Goal: Information Seeking & Learning: Learn about a topic

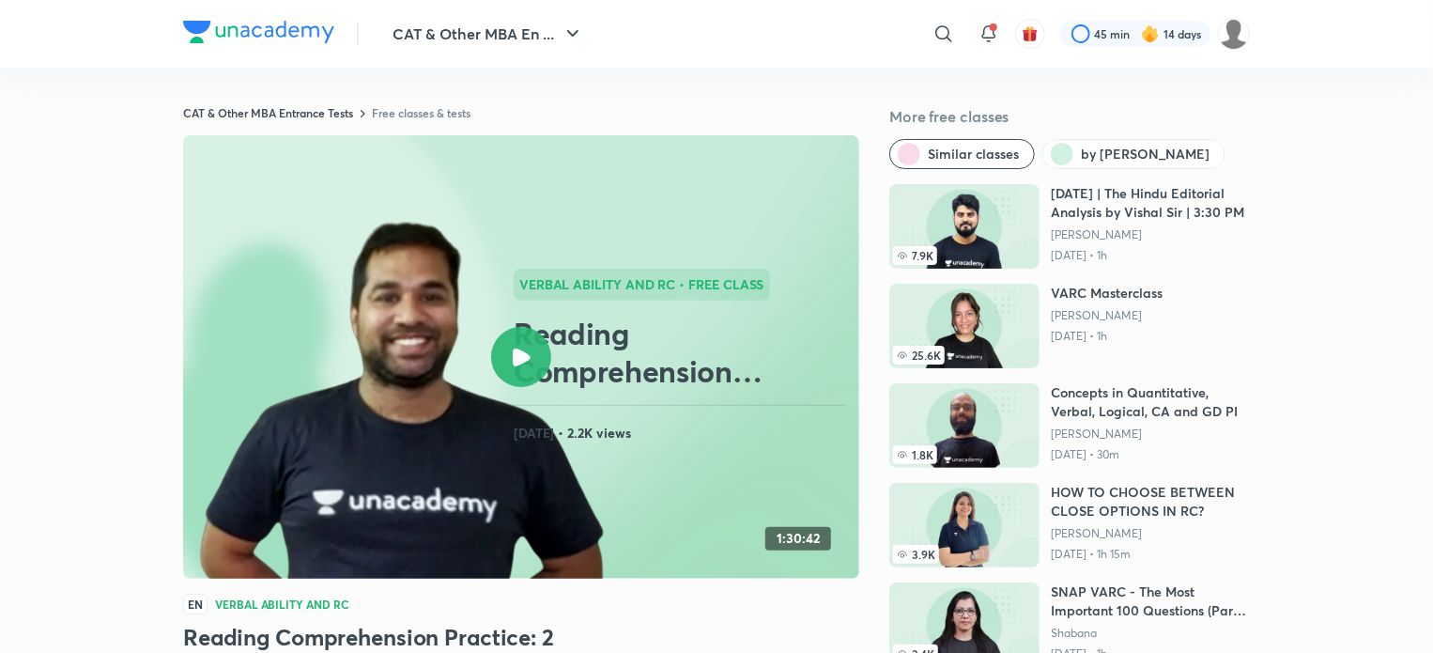
click at [515, 367] on div at bounding box center [521, 357] width 60 height 60
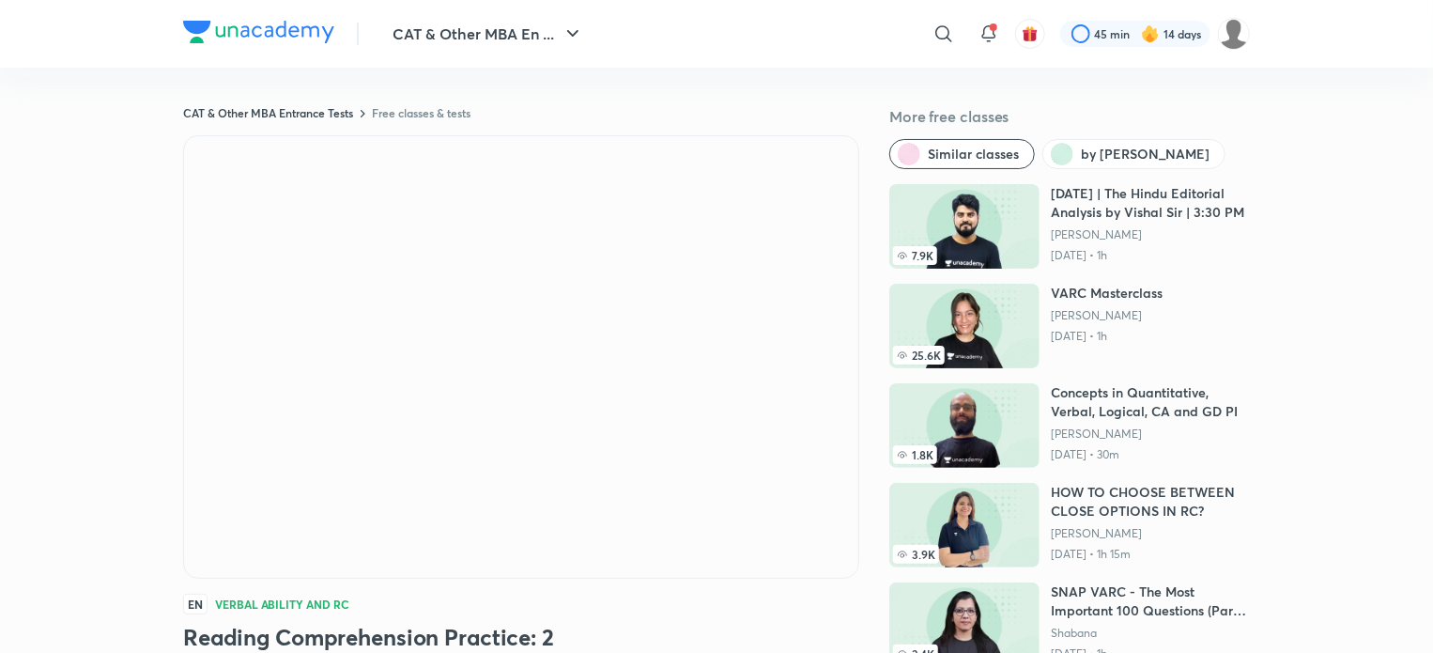
click at [283, 39] on img at bounding box center [258, 32] width 151 height 23
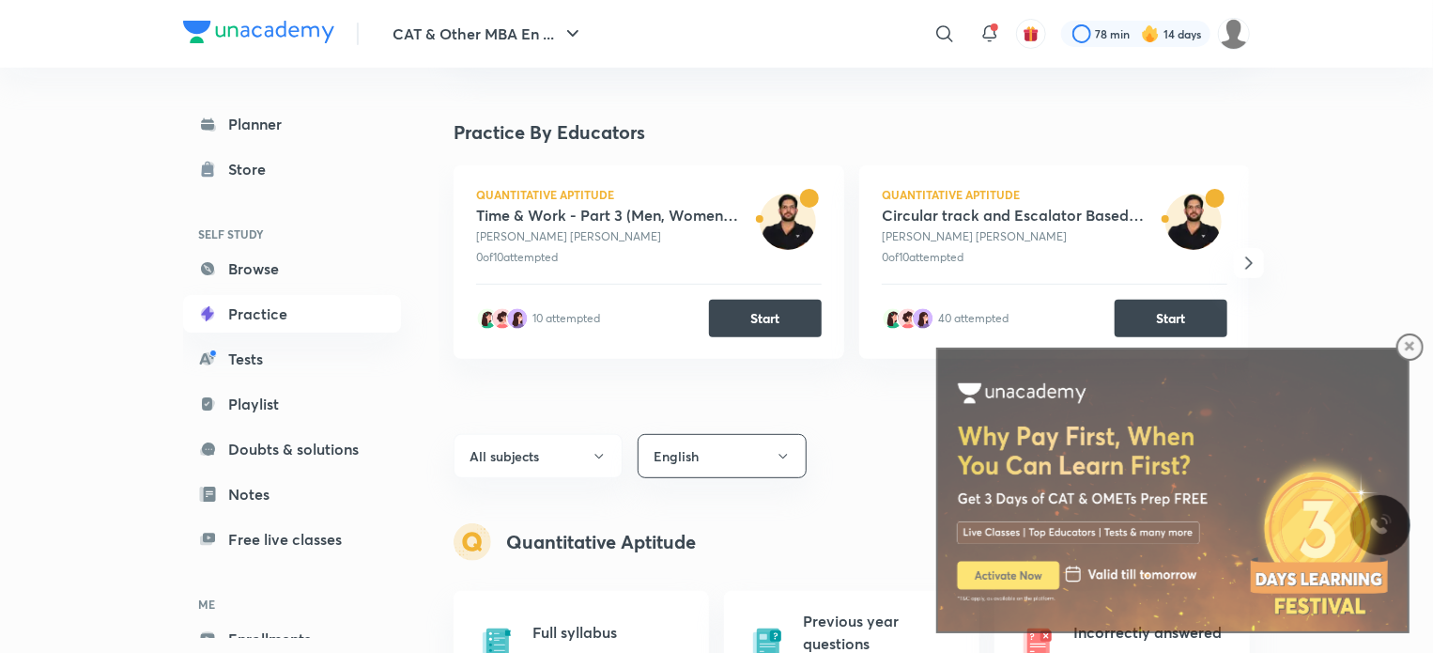
scroll to position [222, 0]
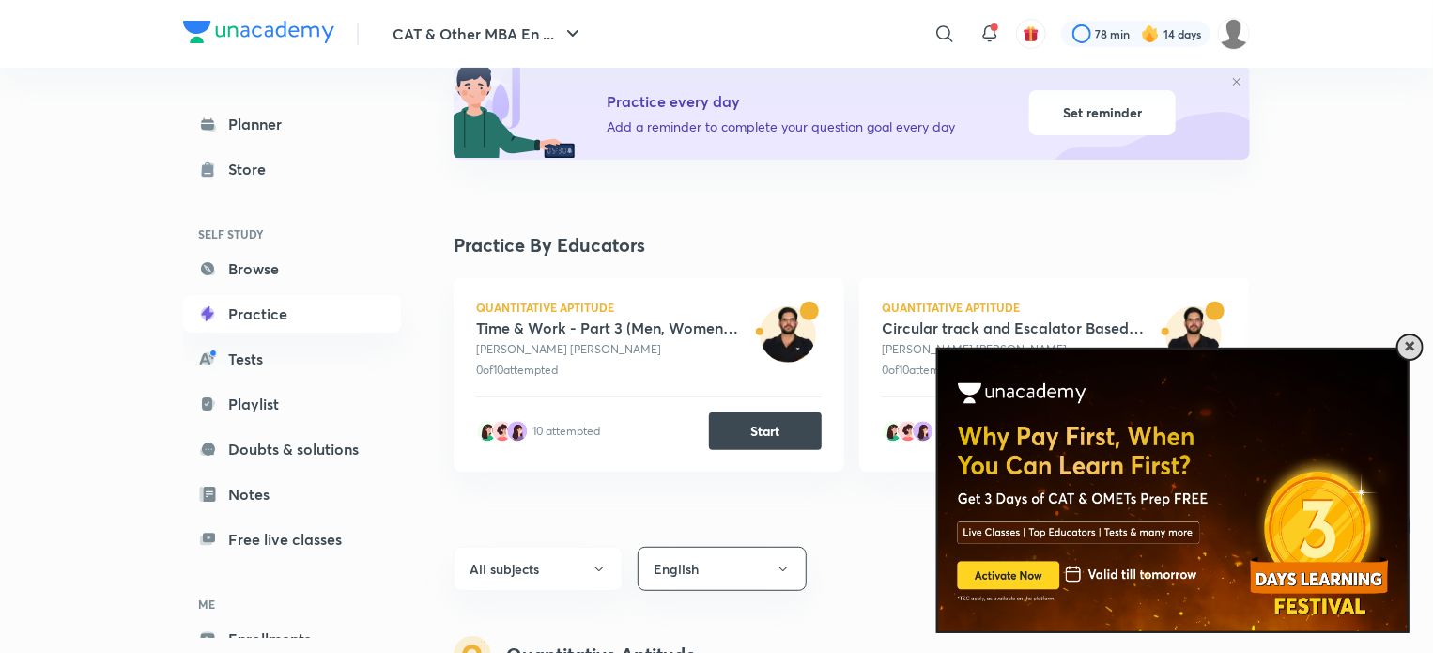
click at [1412, 348] on span at bounding box center [1408, 345] width 9 height 9
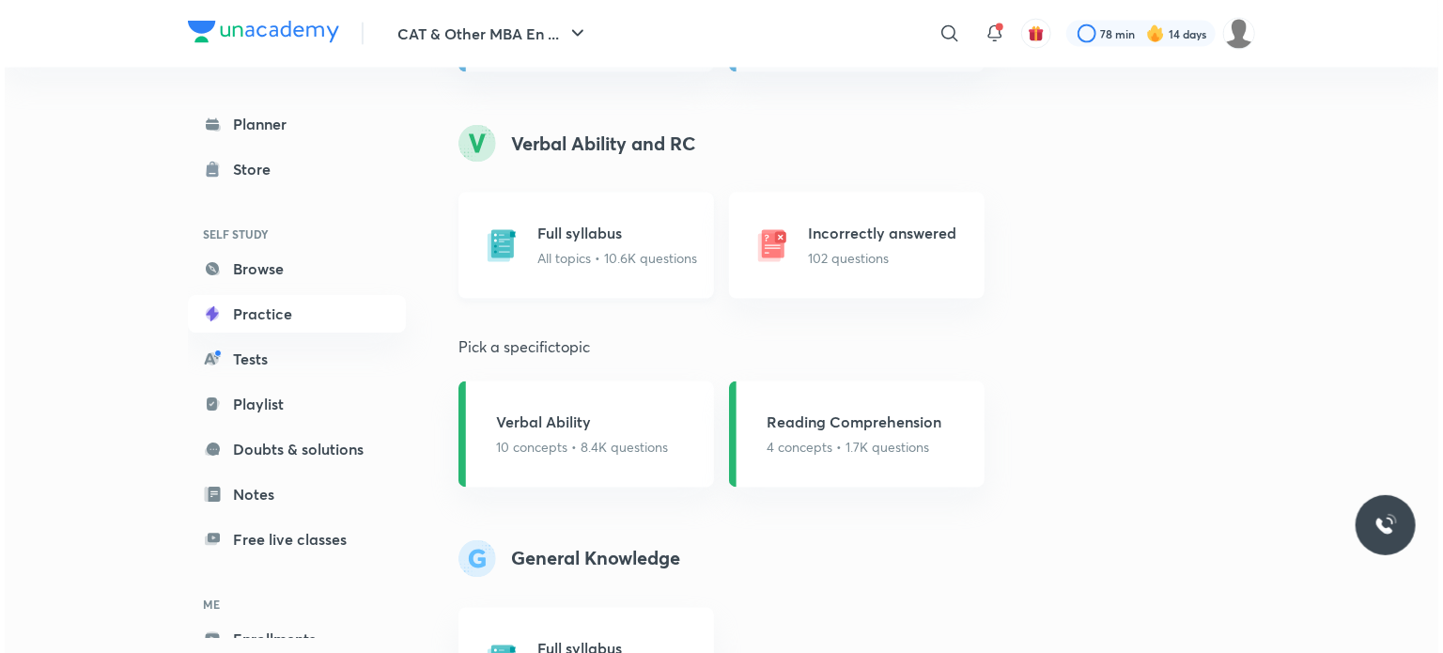
scroll to position [1573, 0]
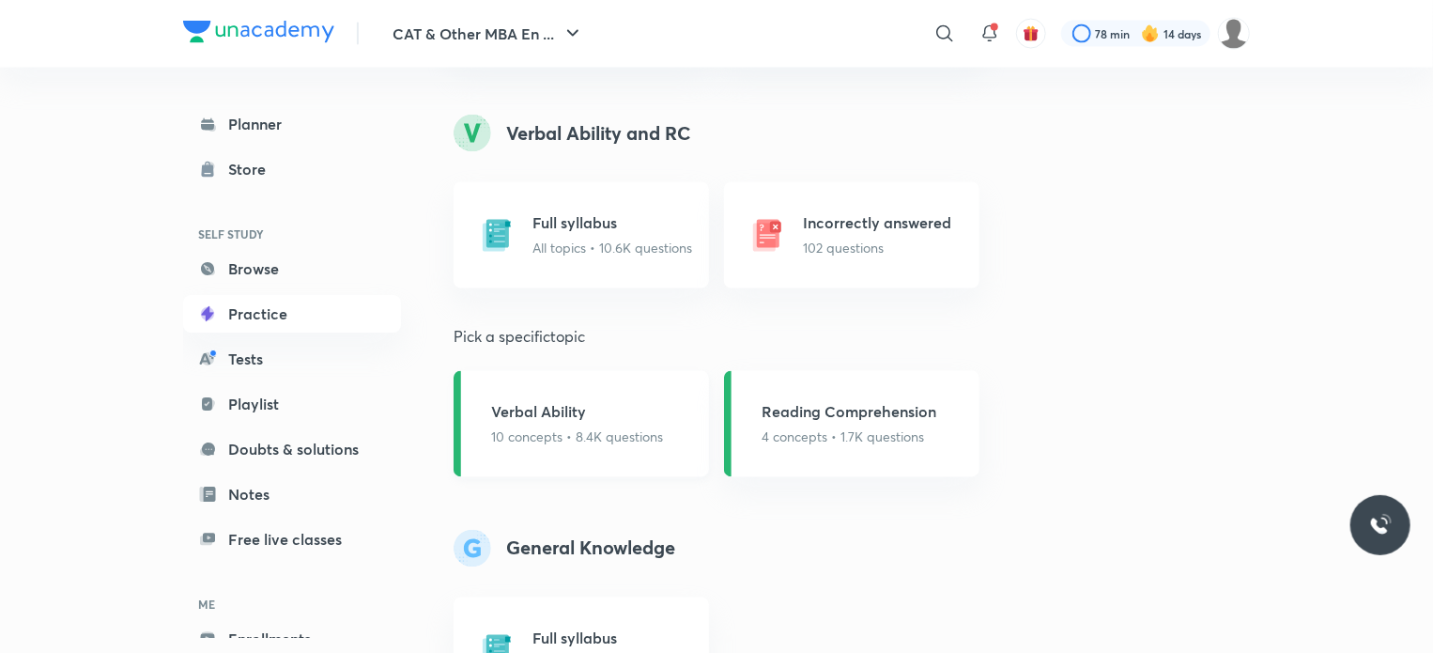
click at [564, 431] on p "10 concepts • 8.4K questions" at bounding box center [577, 437] width 172 height 20
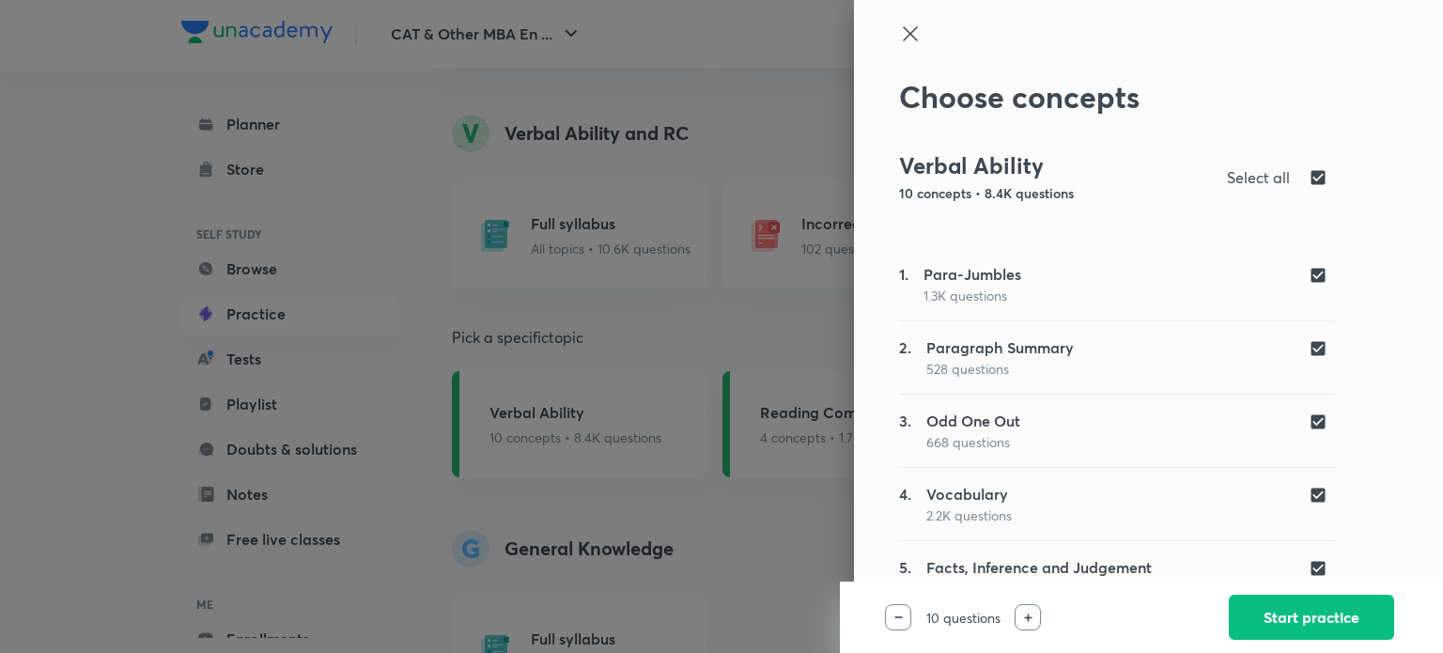
click at [1308, 177] on input "checkbox" at bounding box center [1321, 177] width 26 height 23
checkbox input "false"
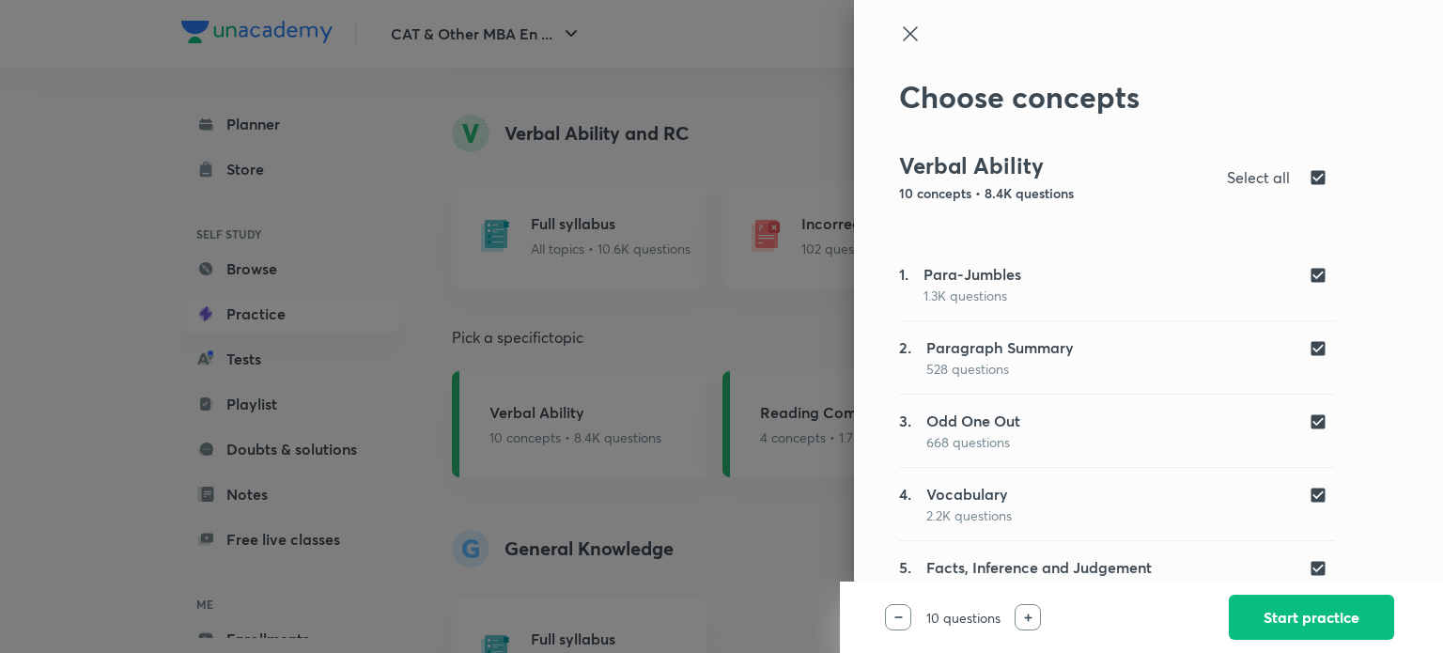
checkbox input "false"
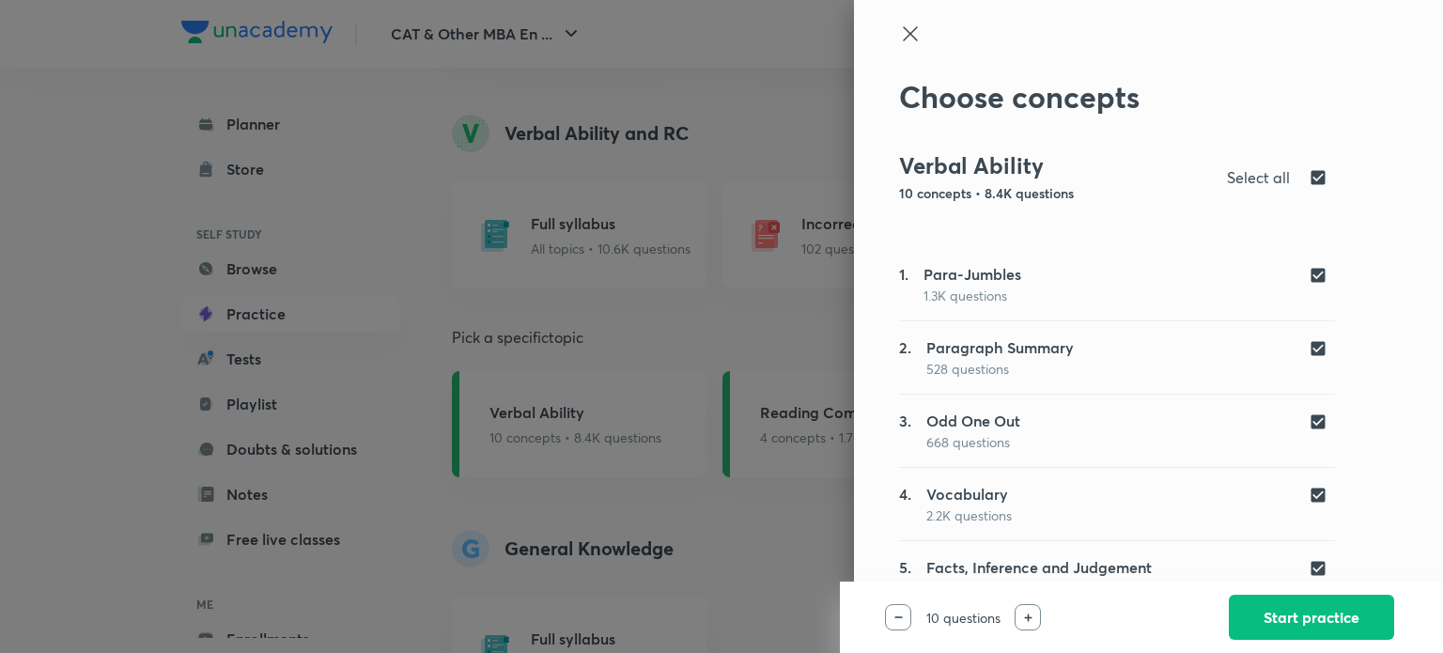
checkbox input "false"
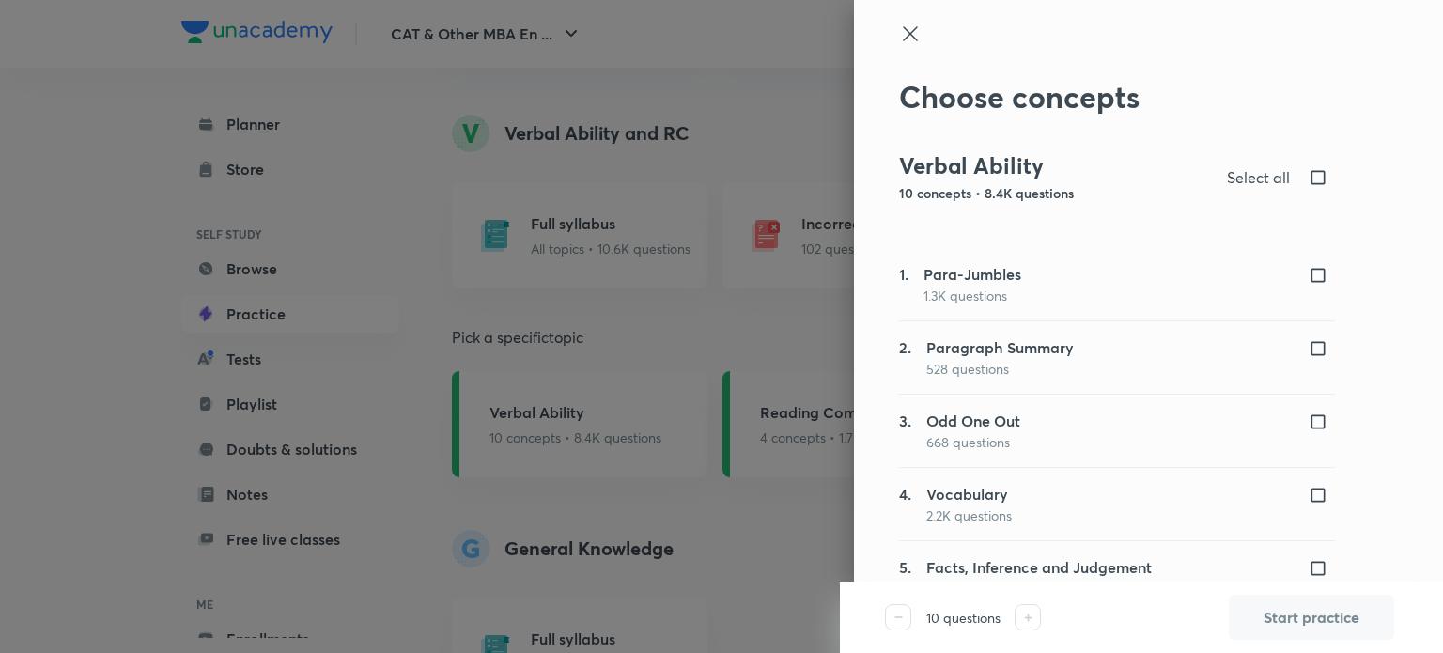
click at [1308, 348] on input "checkbox" at bounding box center [1321, 348] width 26 height 19
checkbox input "true"
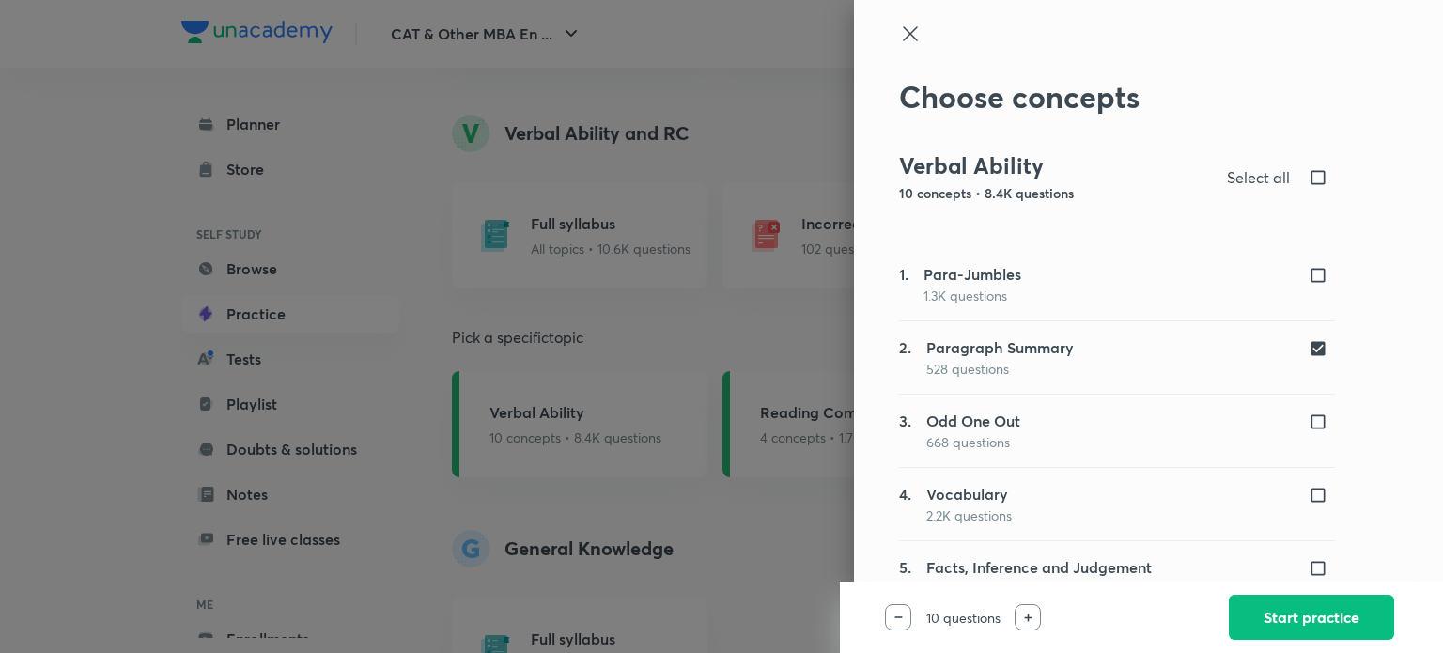
scroll to position [32, 0]
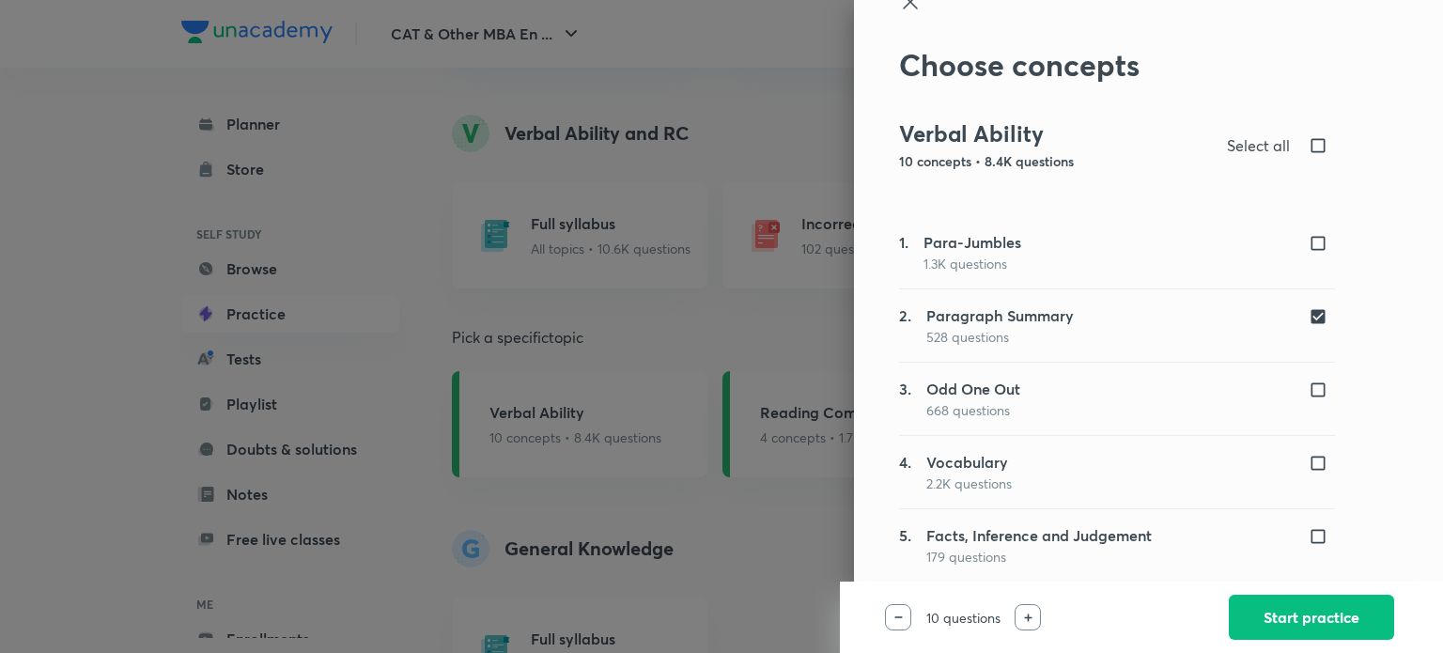
click at [1311, 394] on input "checkbox" at bounding box center [1321, 389] width 26 height 19
checkbox input "true"
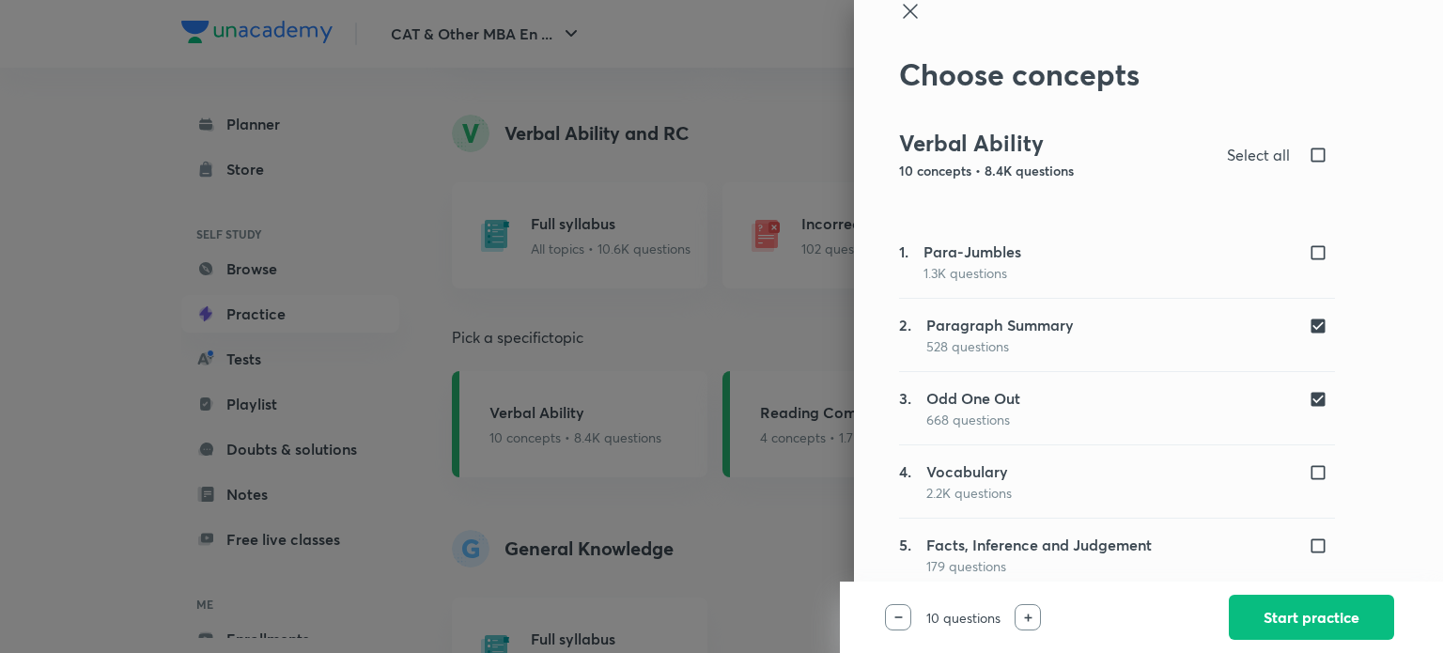
scroll to position [21, 0]
click at [1033, 615] on div at bounding box center [1027, 617] width 26 height 26
click at [896, 616] on img at bounding box center [898, 617] width 8 height 2
click at [854, 379] on div "Choose concepts Verbal Ability 10 concepts • 8.4K questions Select all 1. Para-…" at bounding box center [1148, 326] width 589 height 653
click at [1334, 623] on button "Start practice" at bounding box center [1311, 615] width 165 height 45
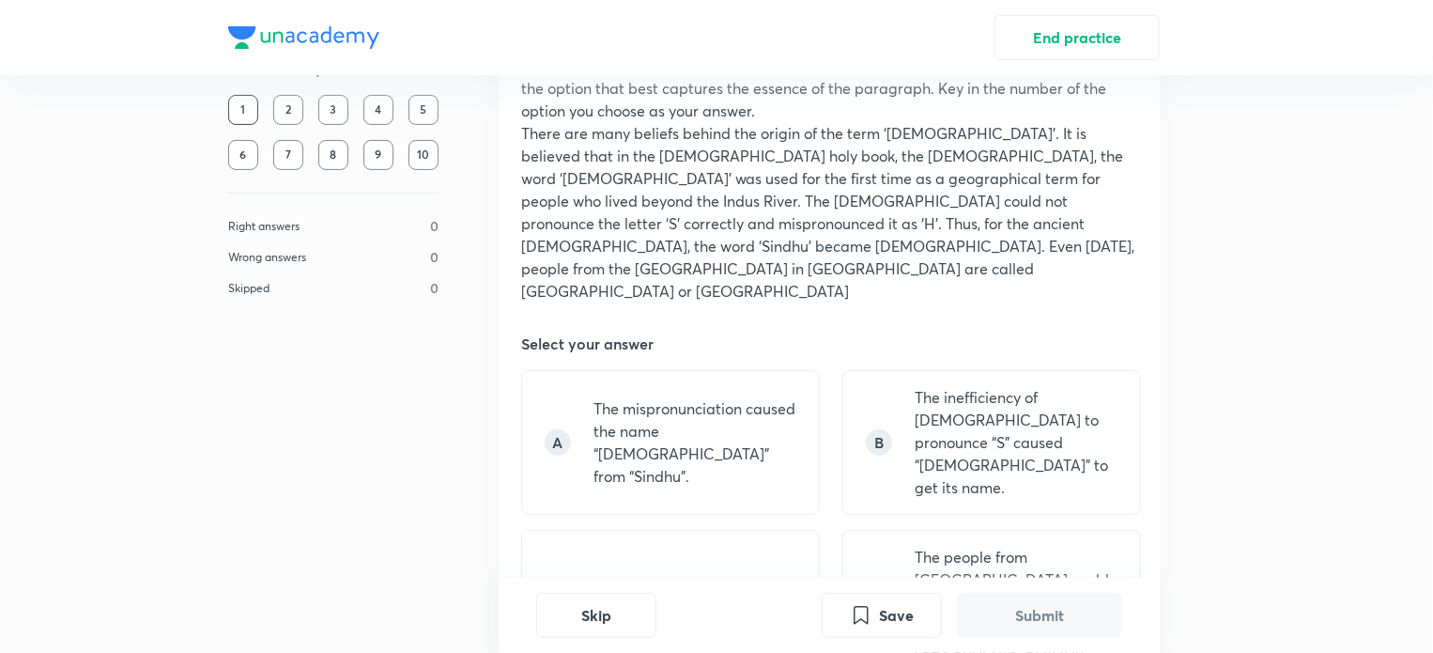
scroll to position [131, 0]
click at [571, 529] on div "C The Persians could not pronounce the letter ‘S’ correctly and mispronounced i…" at bounding box center [670, 624] width 299 height 190
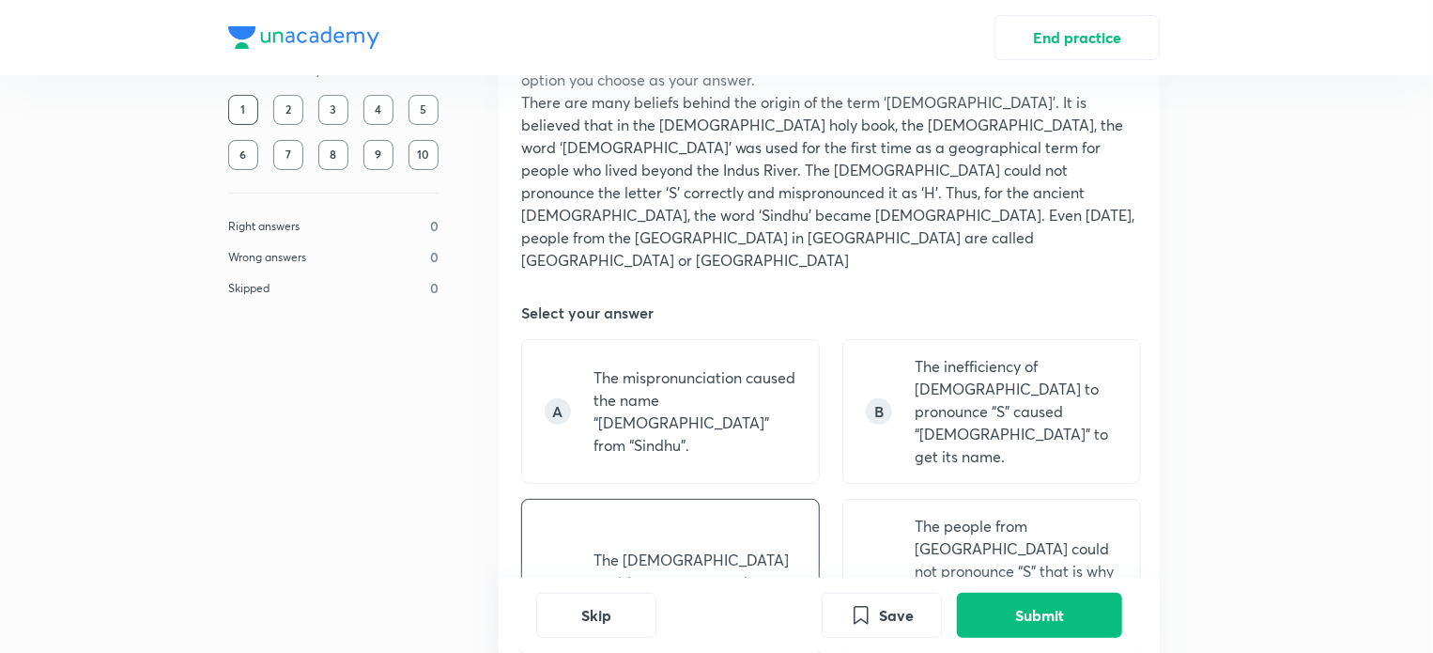
scroll to position [160, 0]
click at [665, 367] on p "The mispronunciation caused the name “Hindu” from “Sindhu”." at bounding box center [695, 412] width 203 height 90
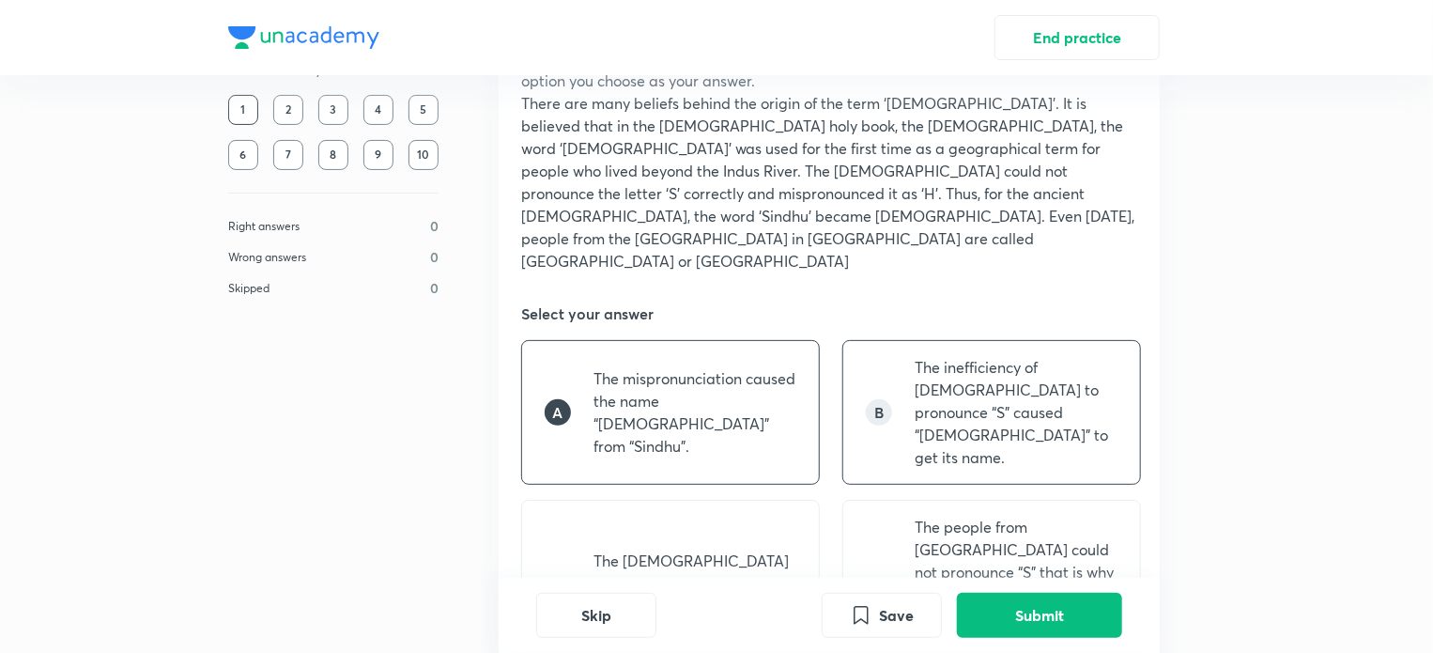
click at [1017, 375] on p "The inefficiency of Persians to pronounce “S” caused “Hindu” to get its name." at bounding box center [1016, 412] width 203 height 113
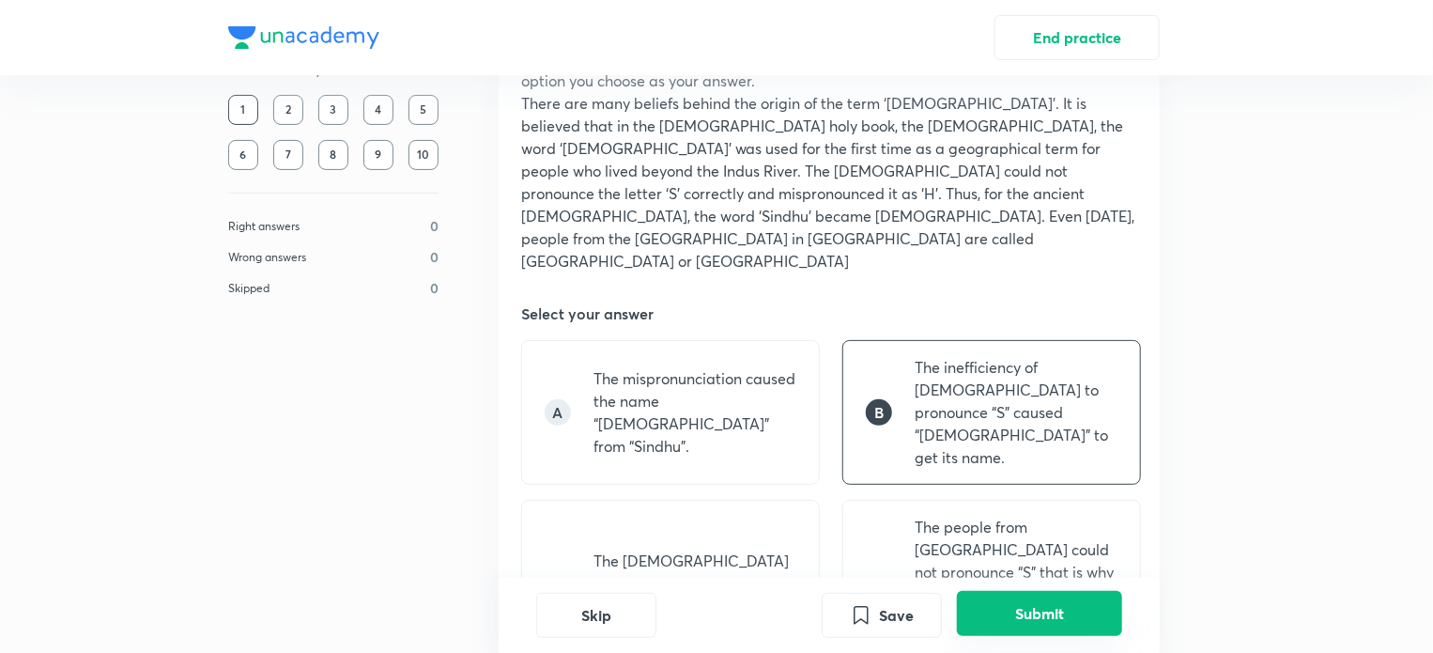
click at [996, 604] on button "Submit" at bounding box center [1039, 613] width 165 height 45
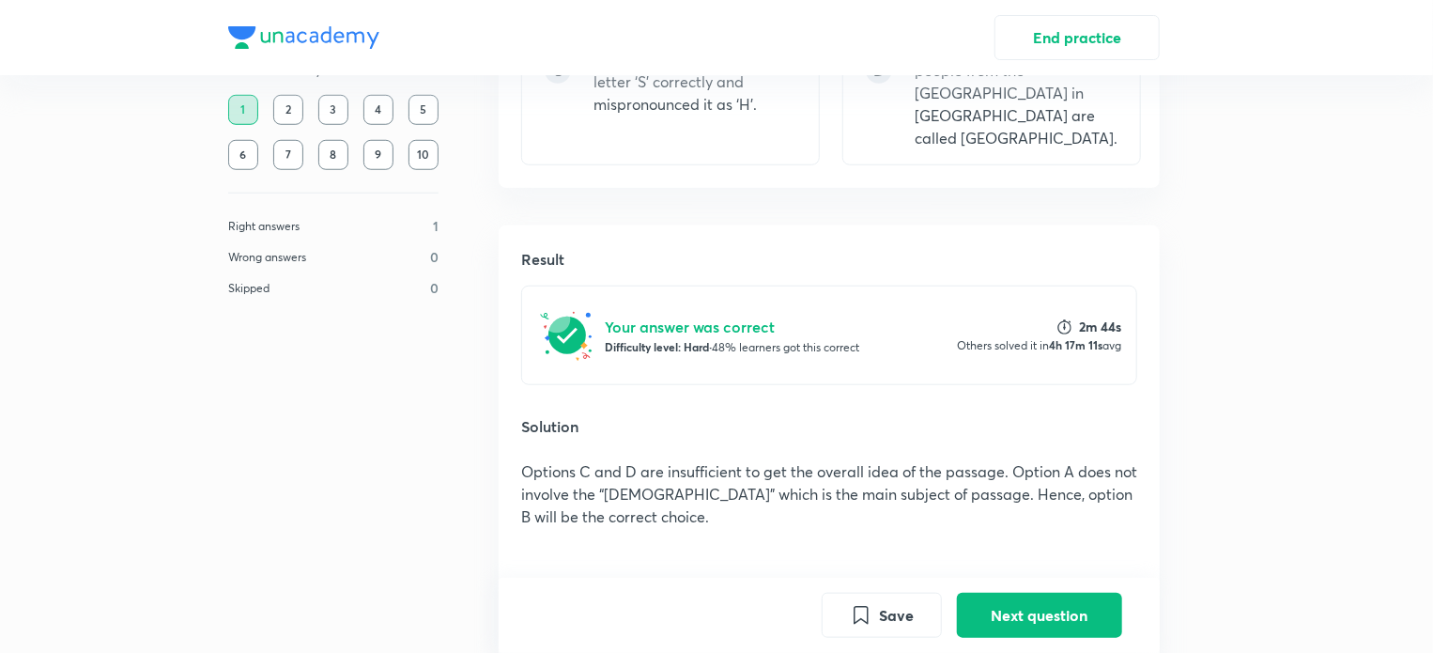
scroll to position [685, 0]
click at [1085, 614] on button "Next question" at bounding box center [1039, 613] width 165 height 45
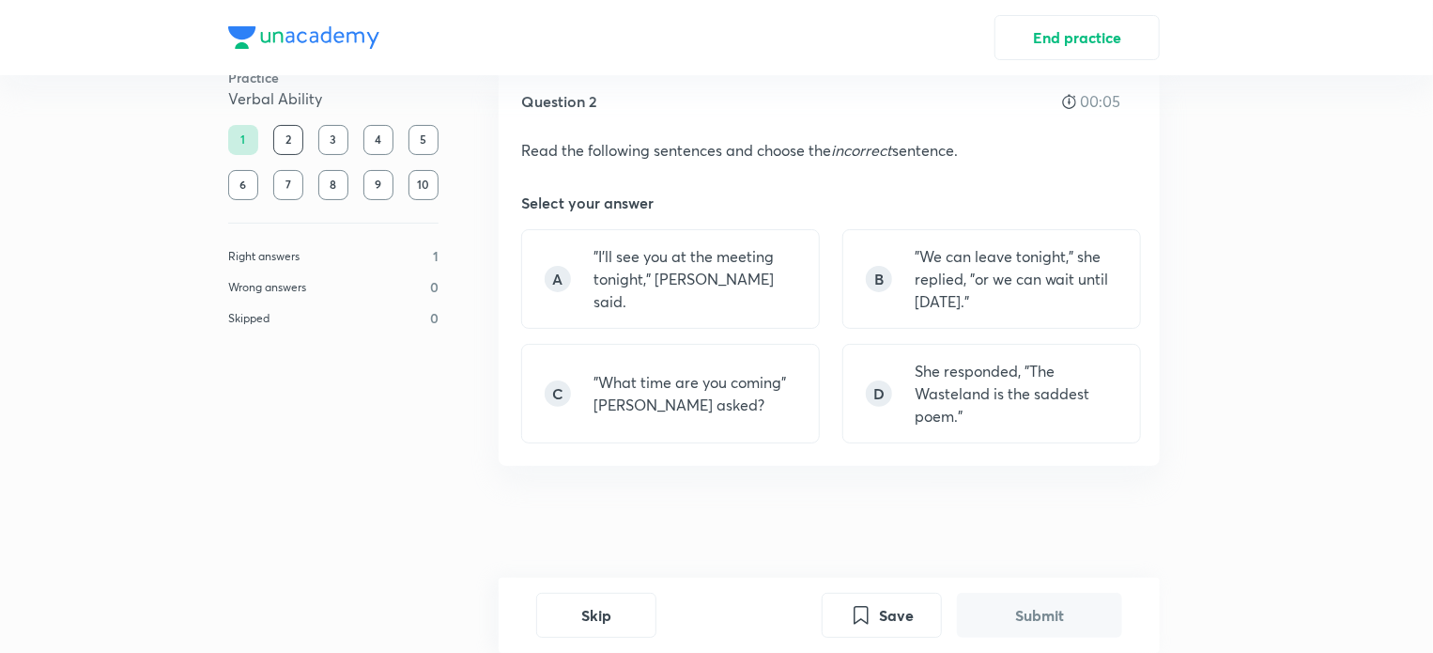
scroll to position [0, 0]
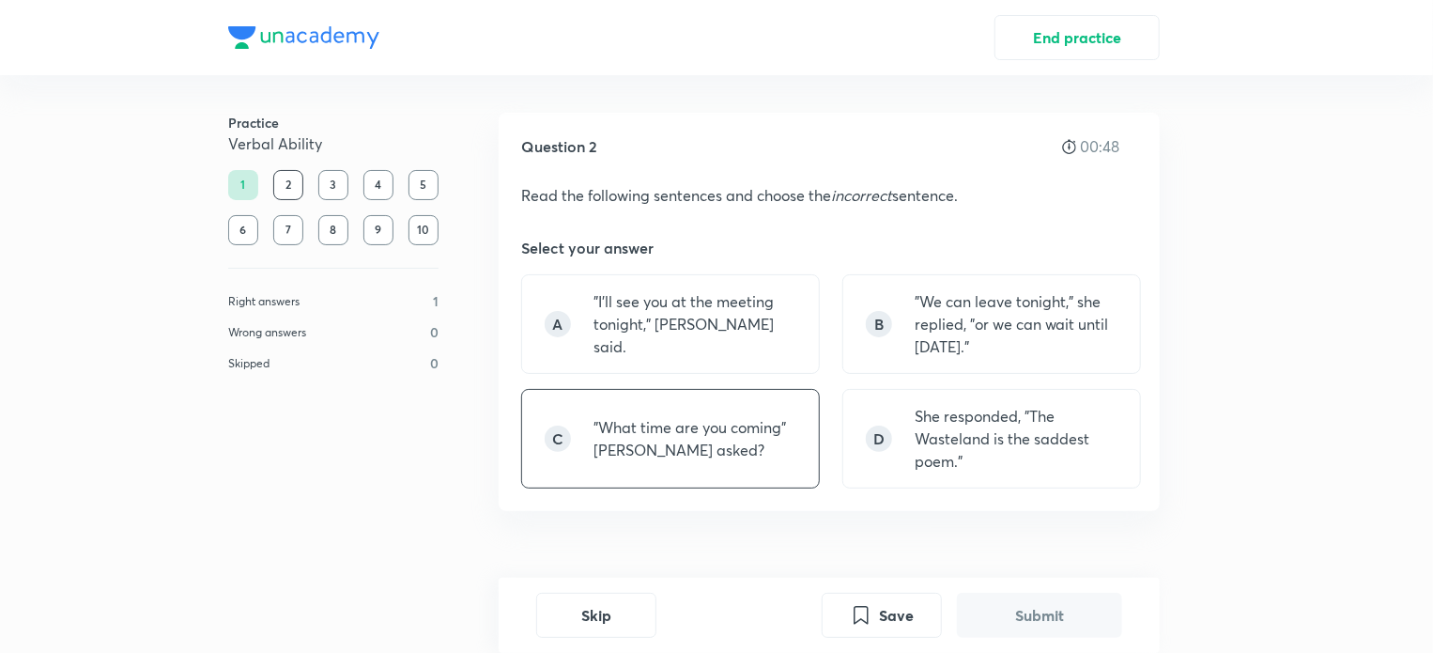
click at [733, 431] on p ""What time are you coming" Jane asked?" at bounding box center [695, 438] width 203 height 45
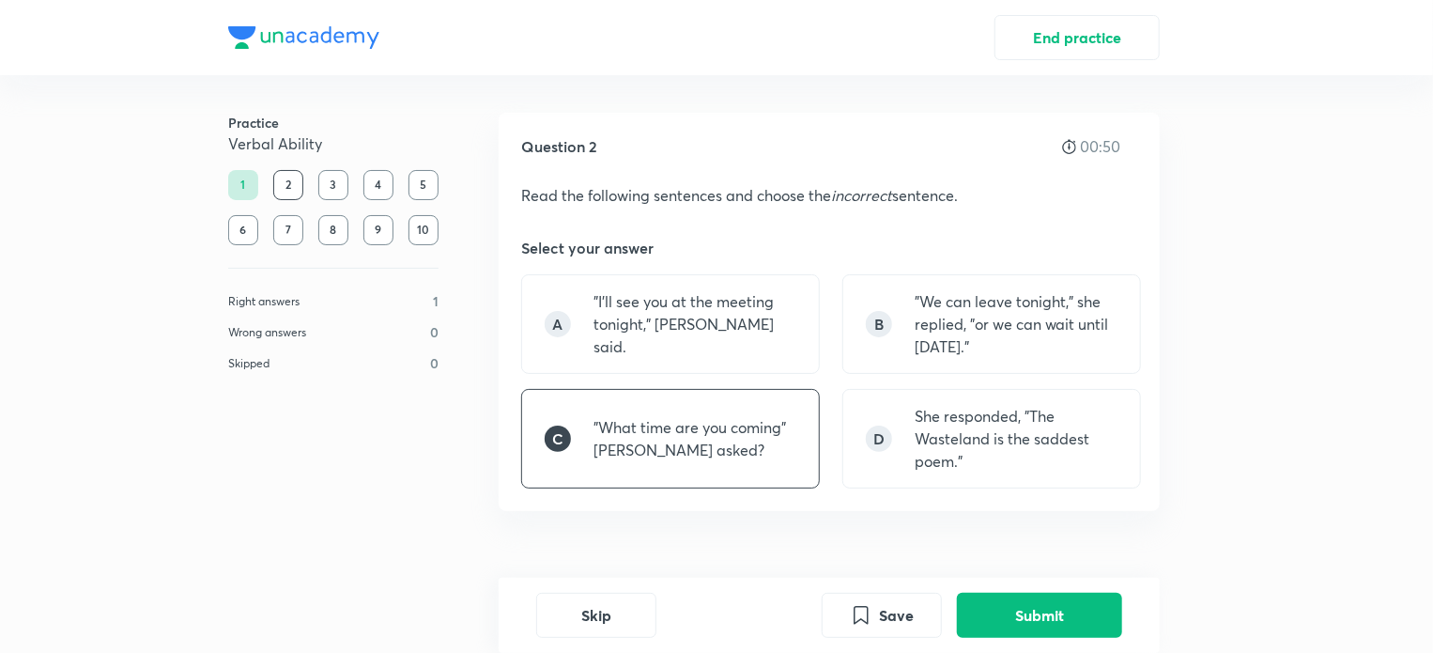
click at [1122, 612] on div "Skip Save Submit" at bounding box center [829, 615] width 661 height 75
click at [1119, 612] on button "Submit" at bounding box center [1039, 613] width 165 height 45
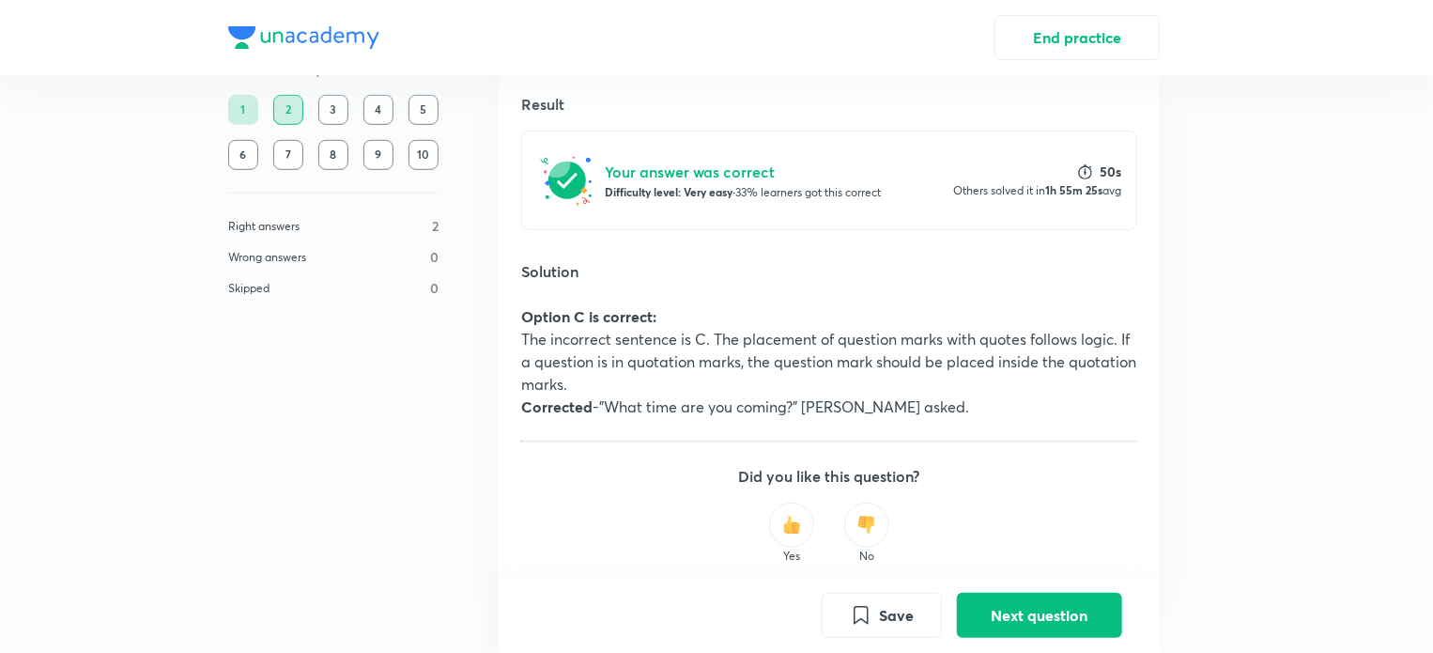
scroll to position [487, 0]
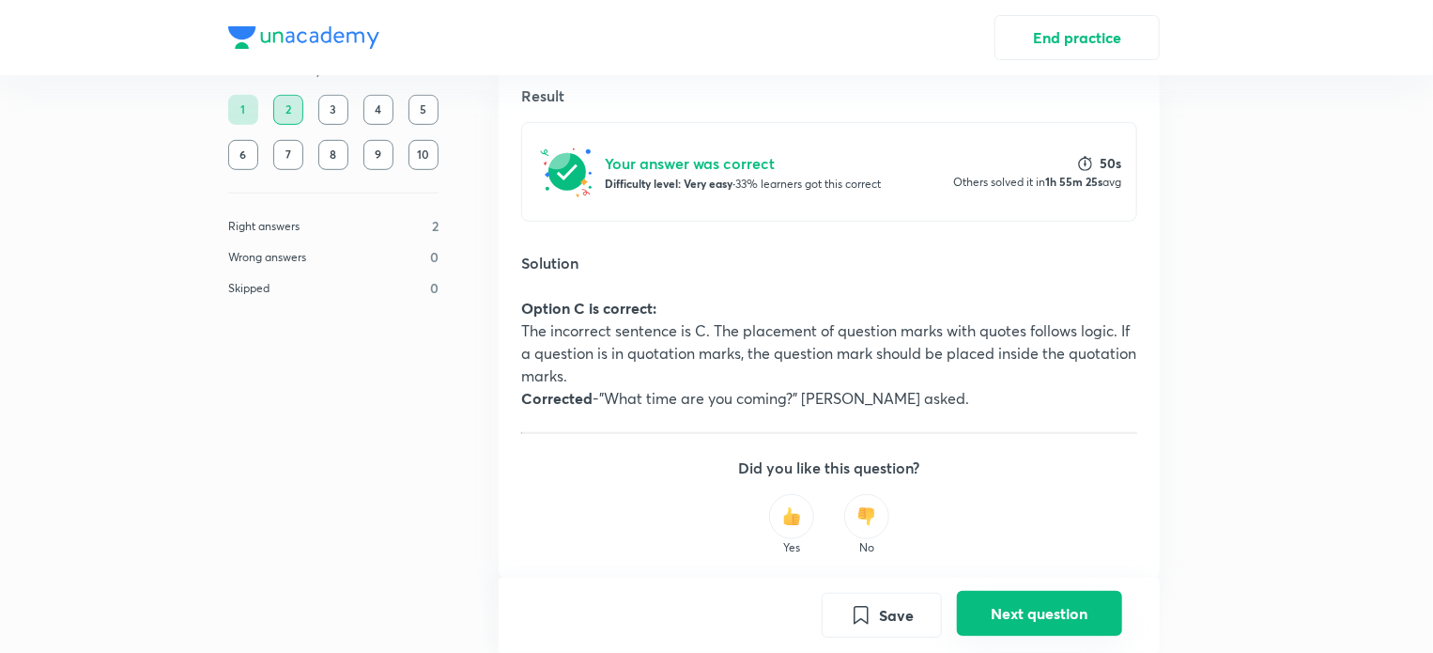
click at [981, 620] on button "Next question" at bounding box center [1039, 613] width 165 height 45
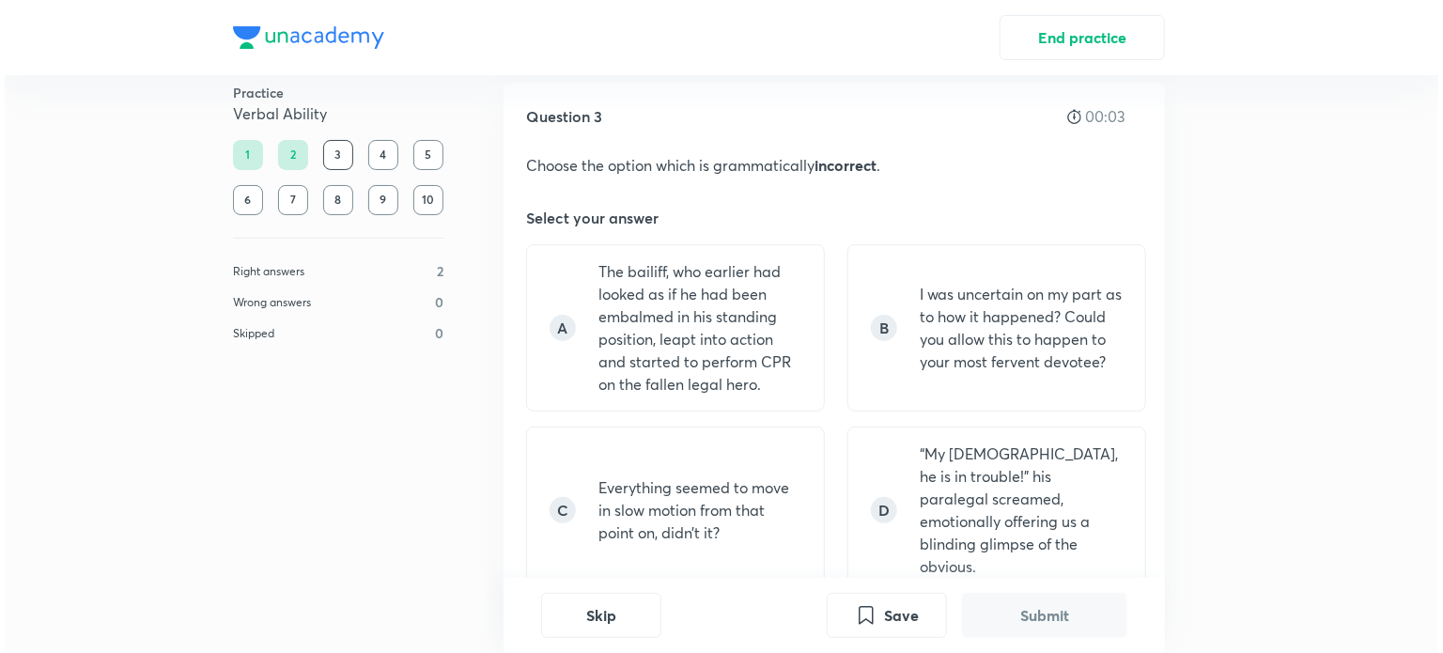
scroll to position [0, 0]
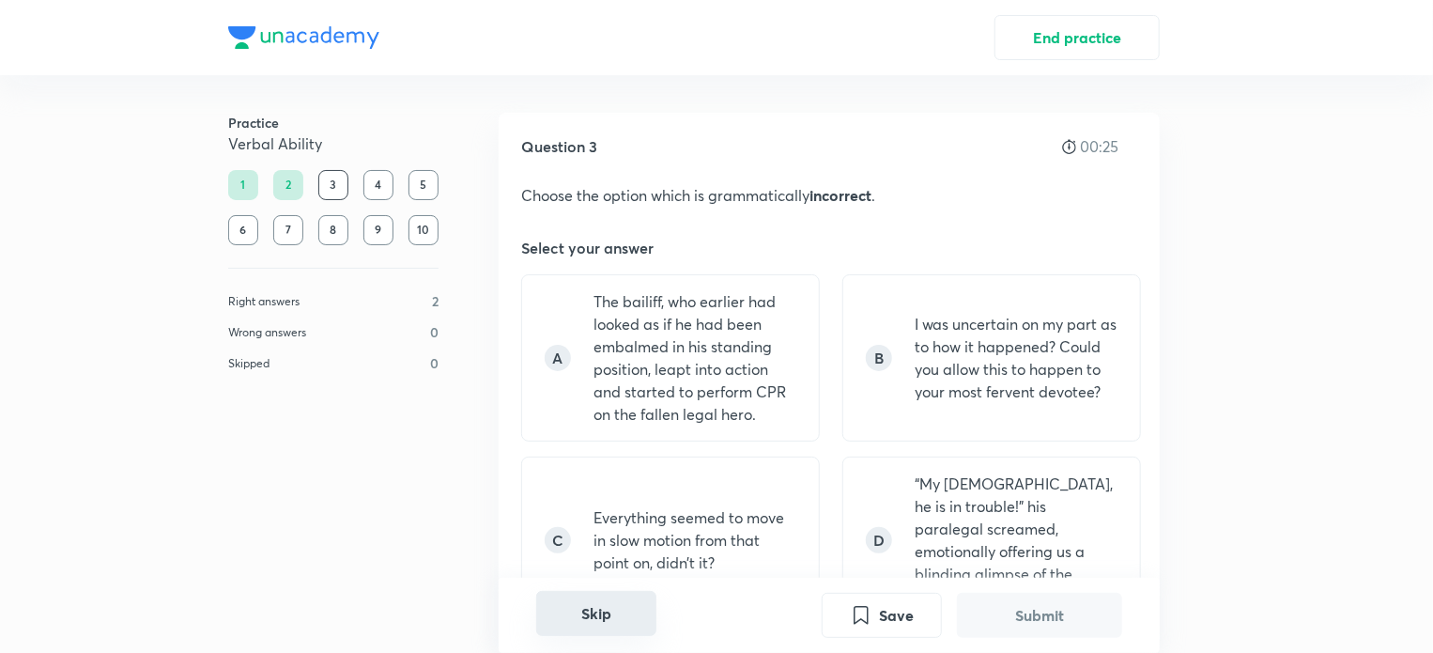
click at [598, 630] on button "Skip" at bounding box center [596, 613] width 120 height 45
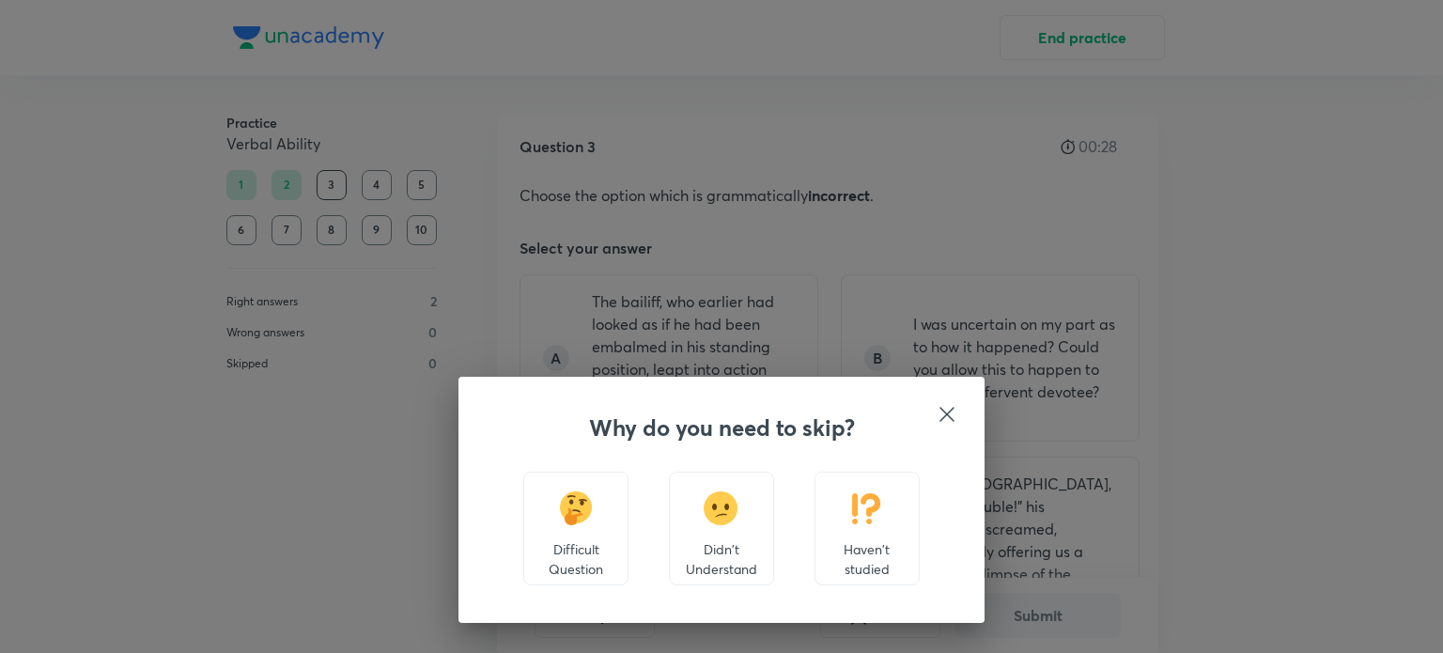
click at [878, 540] on p "Haven't studied" at bounding box center [866, 558] width 73 height 39
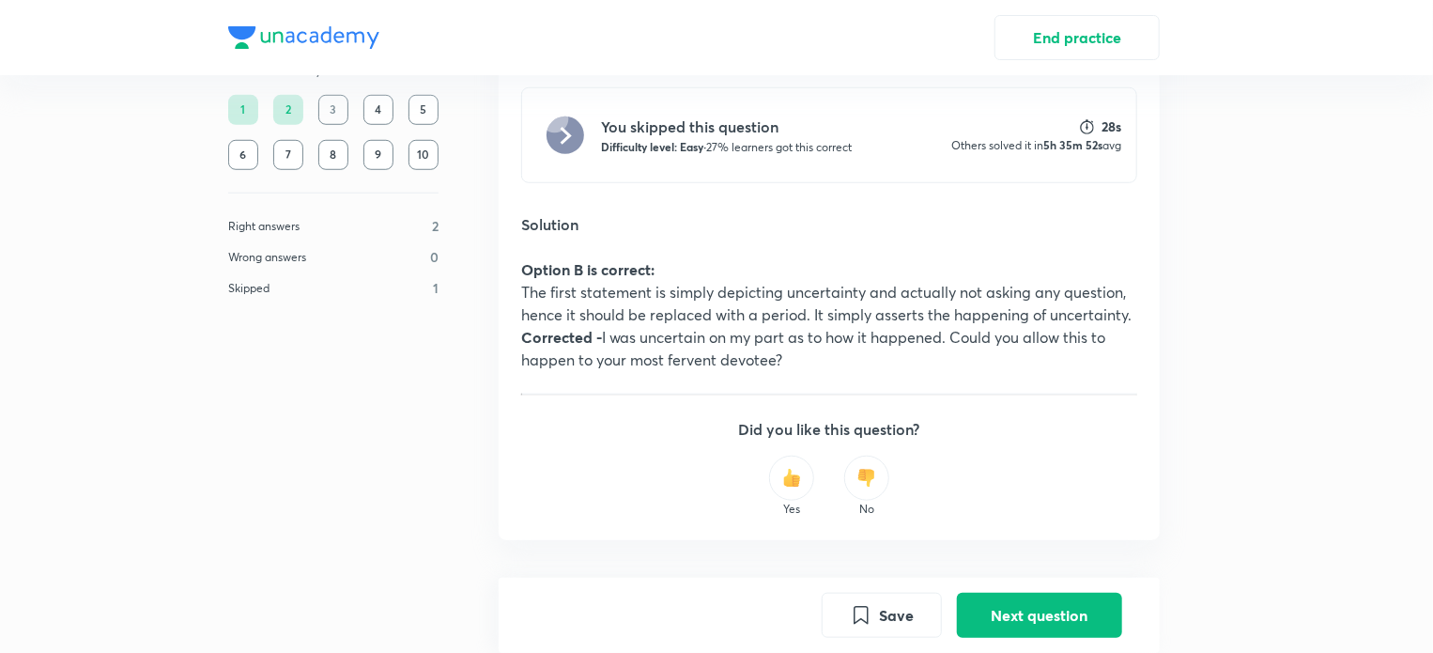
scroll to position [670, 0]
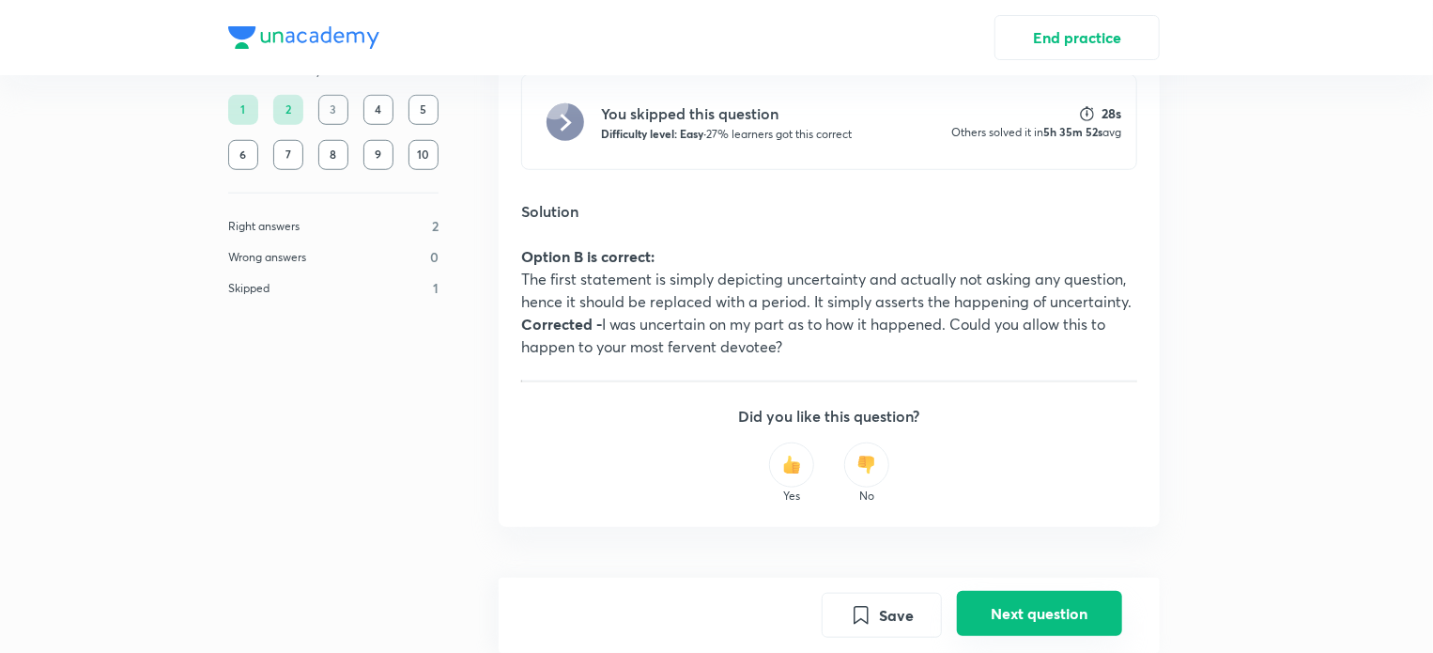
click at [988, 611] on button "Next question" at bounding box center [1039, 613] width 165 height 45
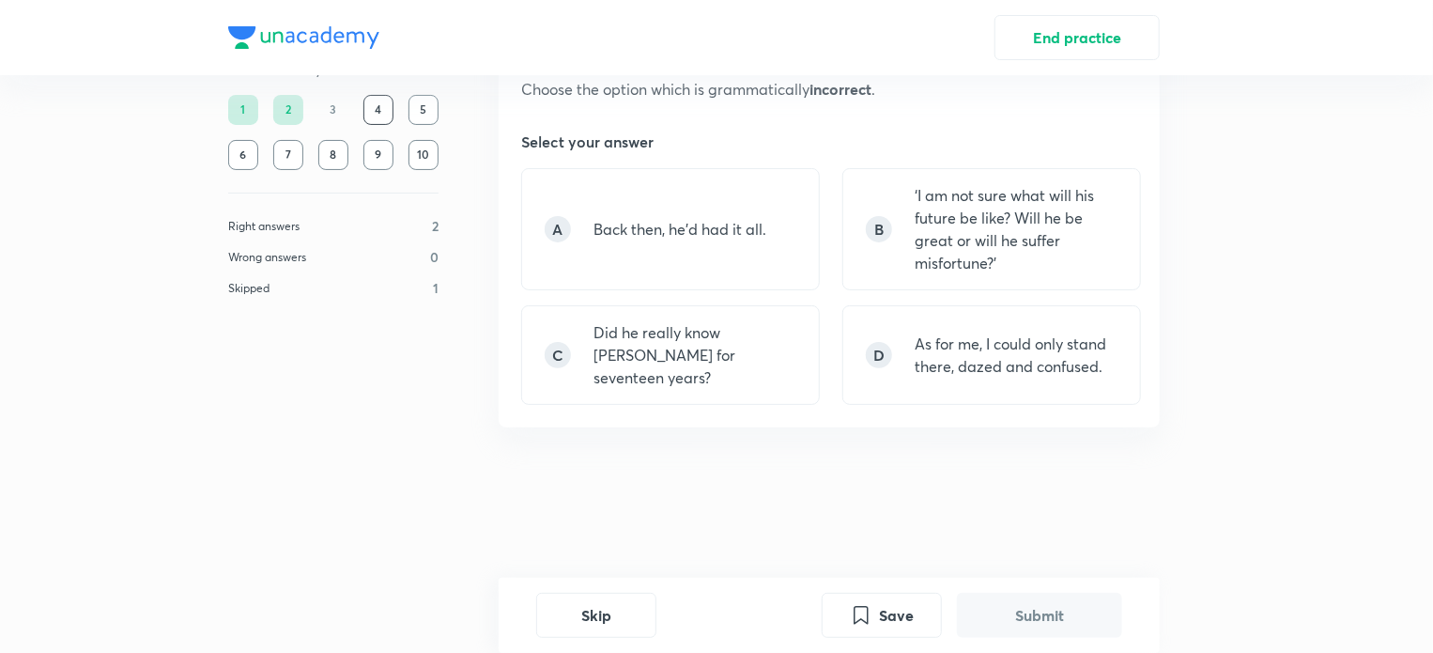
scroll to position [0, 0]
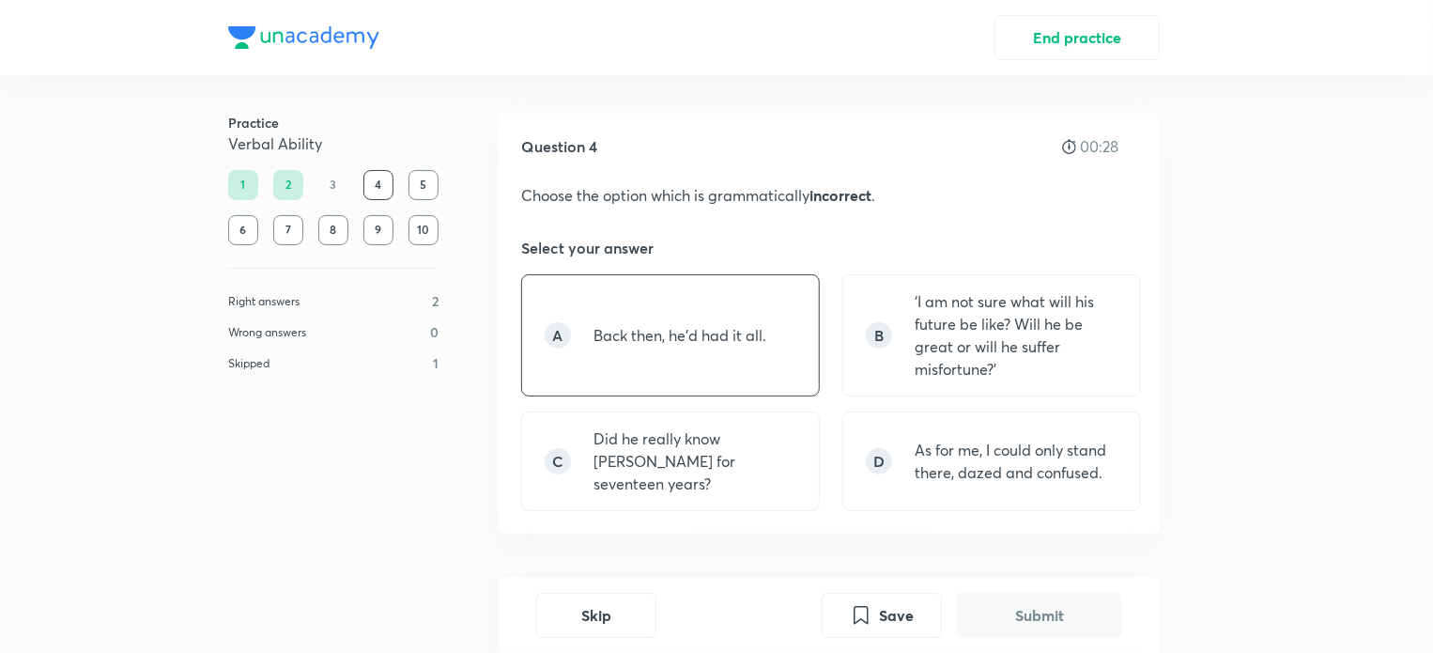
click at [710, 325] on p "Back then, he’d had it all." at bounding box center [680, 335] width 173 height 23
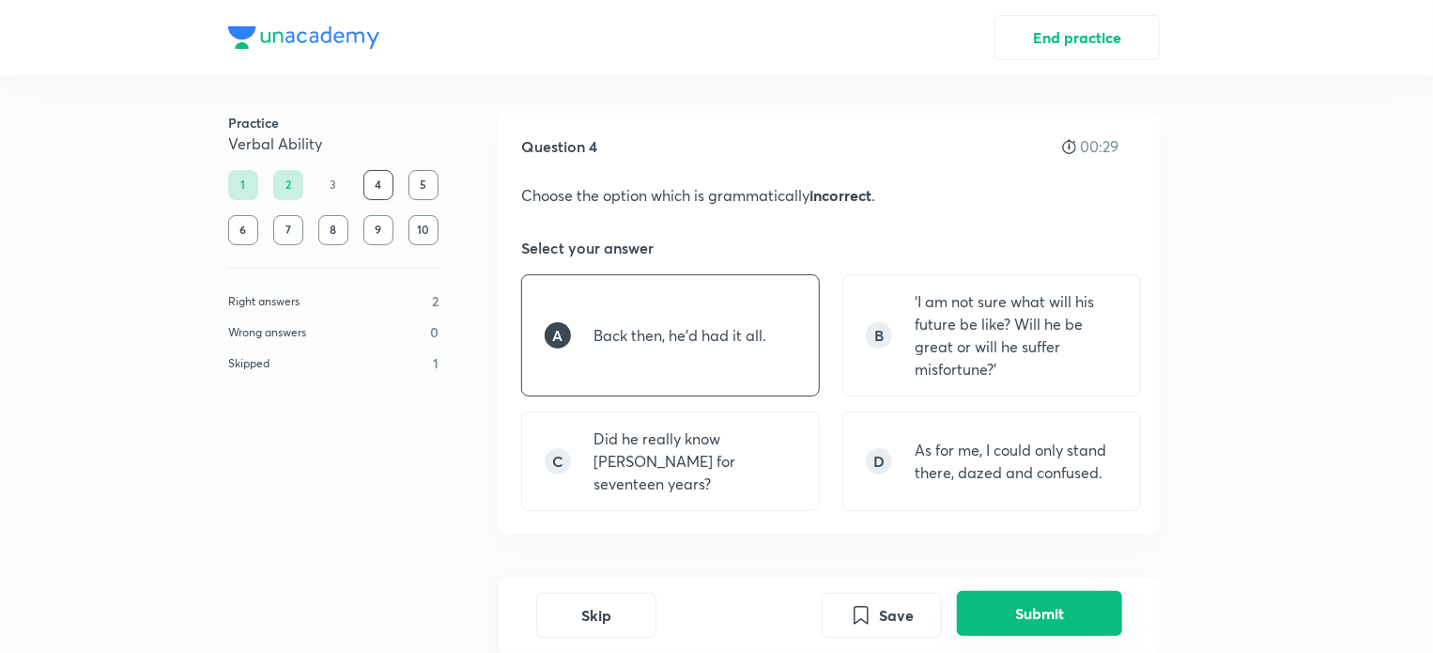
click at [1041, 618] on button "Submit" at bounding box center [1039, 613] width 165 height 45
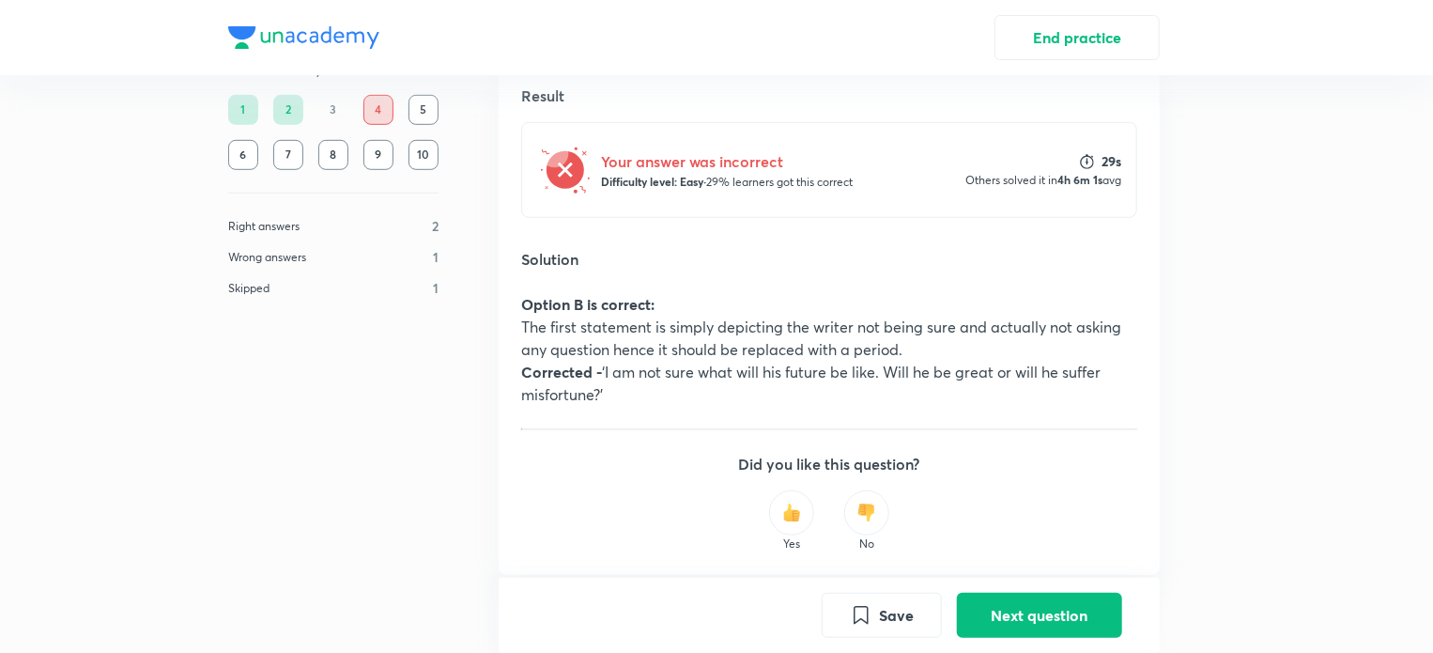
scroll to position [511, 0]
drag, startPoint x: 1004, startPoint y: 637, endPoint x: 1011, endPoint y: 615, distance: 22.6
click at [1011, 615] on div "Save Next question" at bounding box center [972, 615] width 301 height 45
click at [1011, 615] on button "Next question" at bounding box center [1039, 613] width 165 height 45
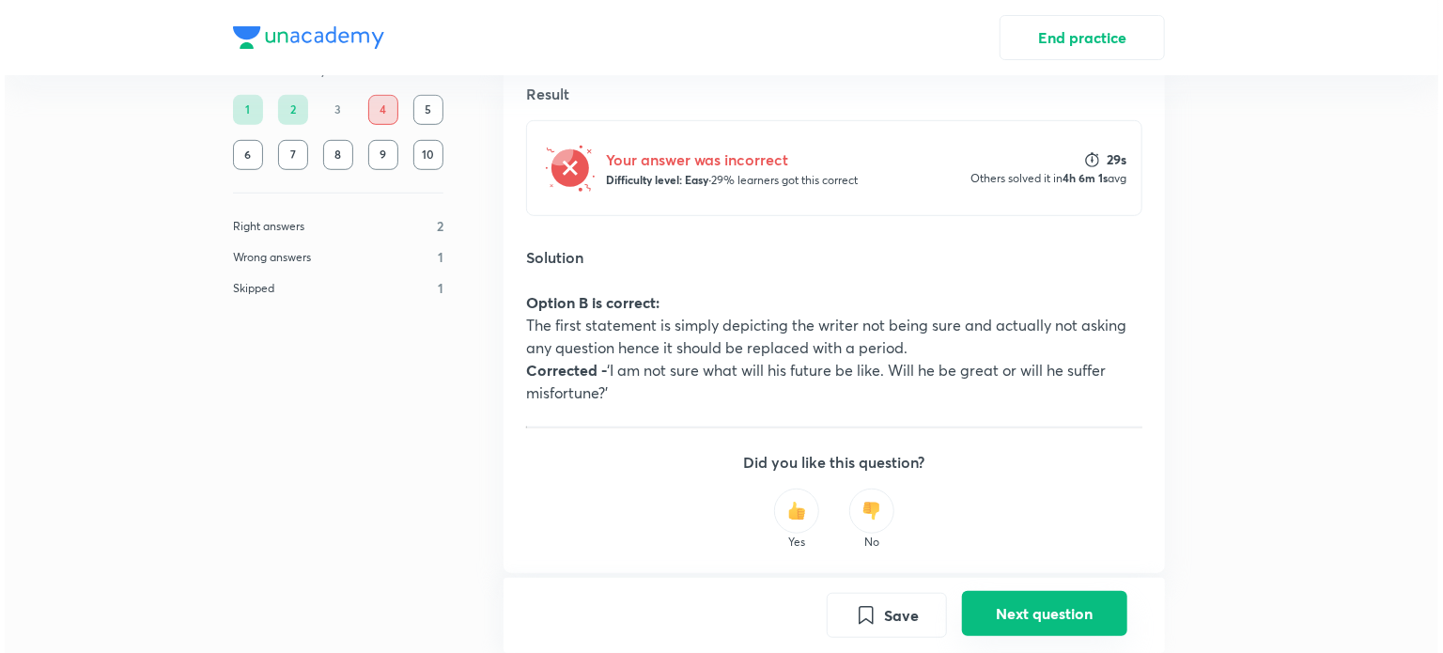
scroll to position [0, 0]
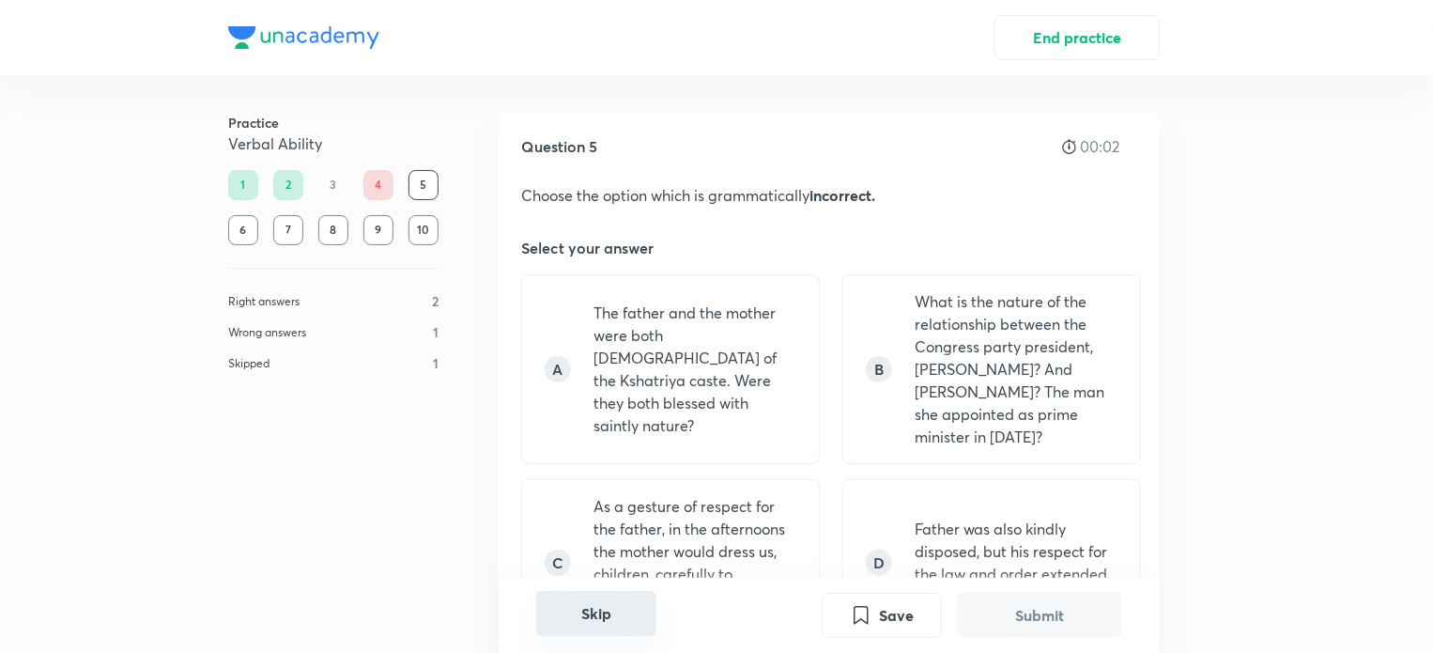
click at [606, 619] on button "Skip" at bounding box center [596, 613] width 120 height 45
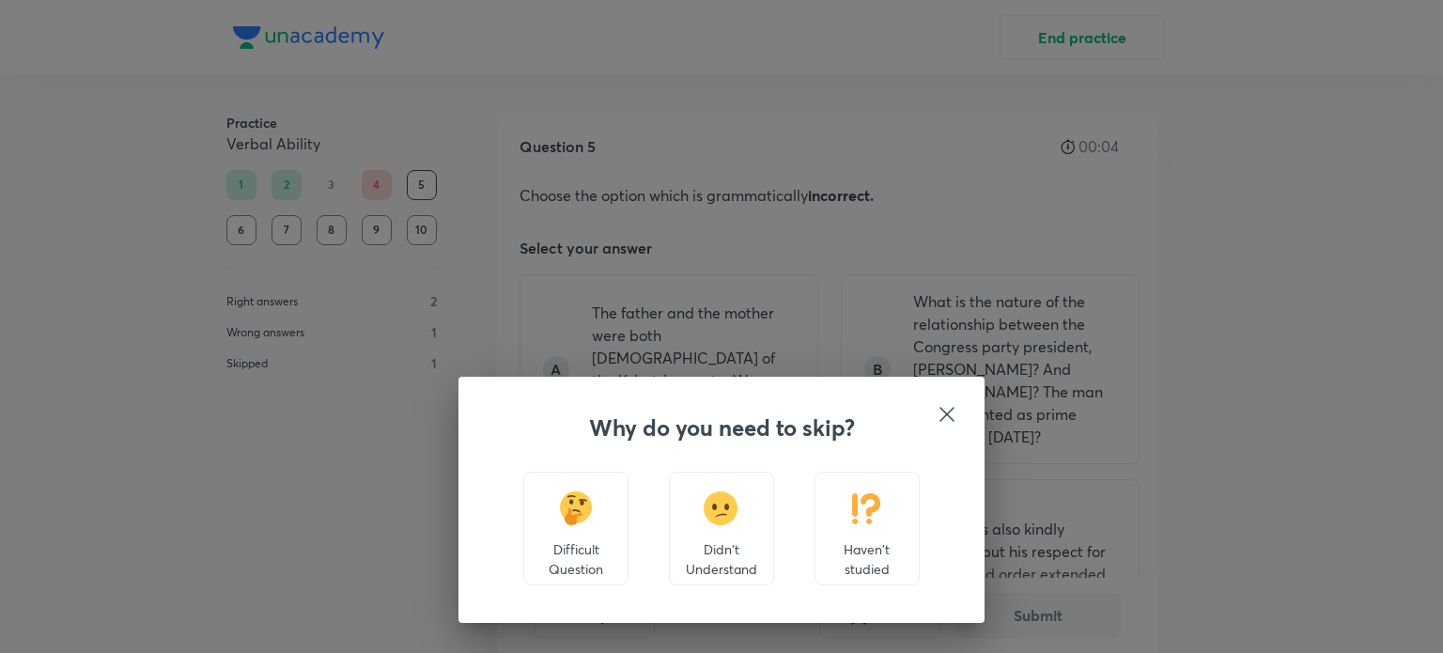
click at [860, 528] on div "Haven't studied" at bounding box center [866, 529] width 105 height 114
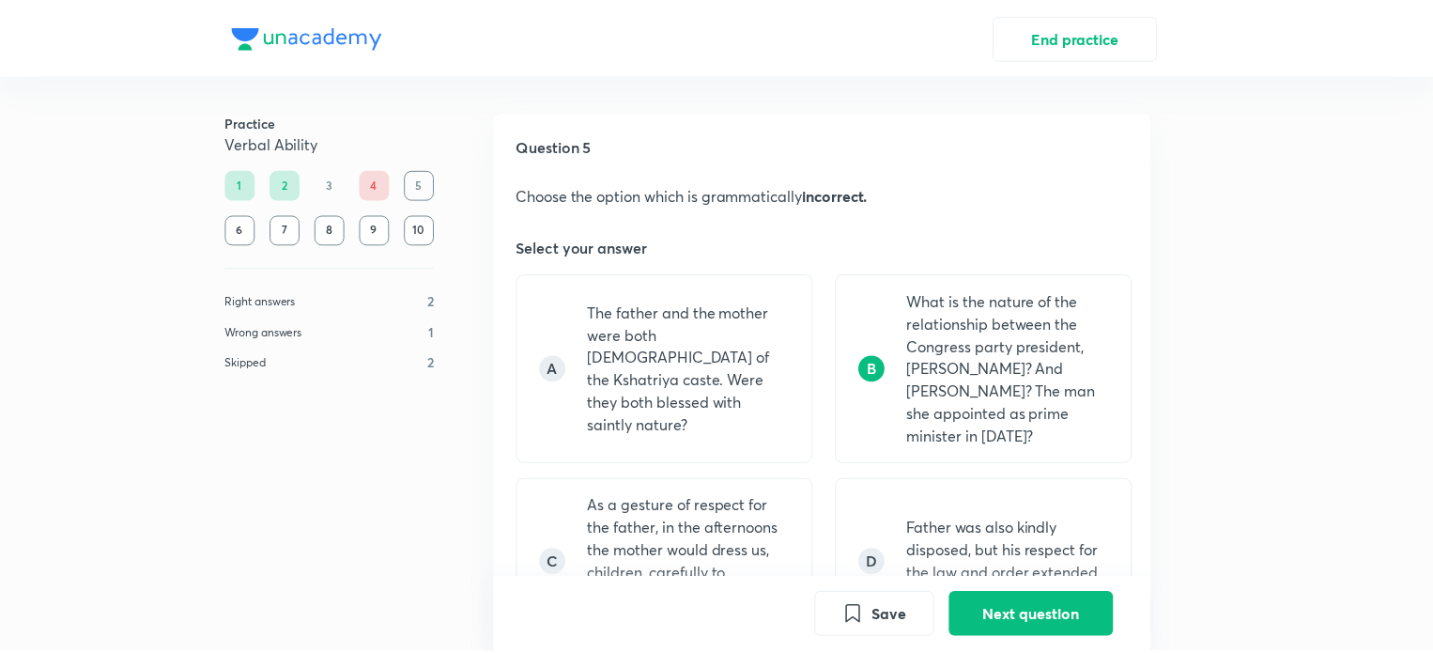
scroll to position [653, 0]
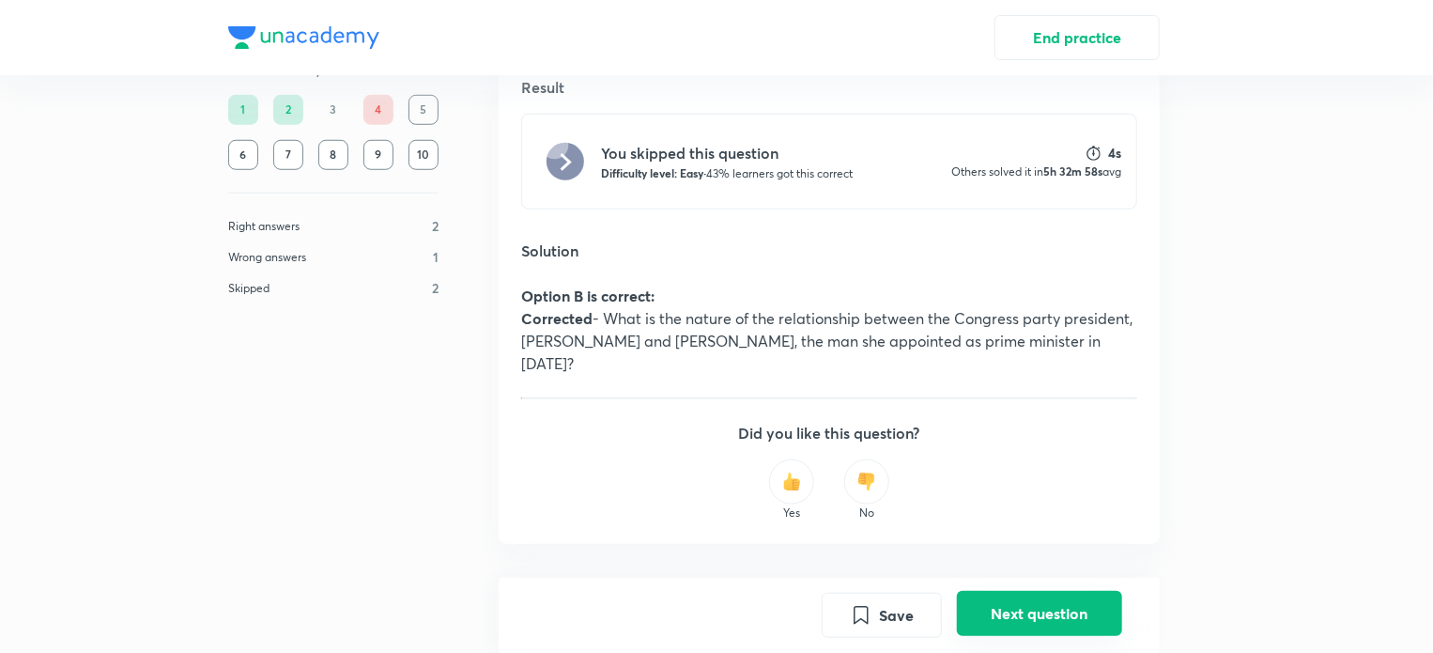
click at [979, 611] on button "Next question" at bounding box center [1039, 613] width 165 height 45
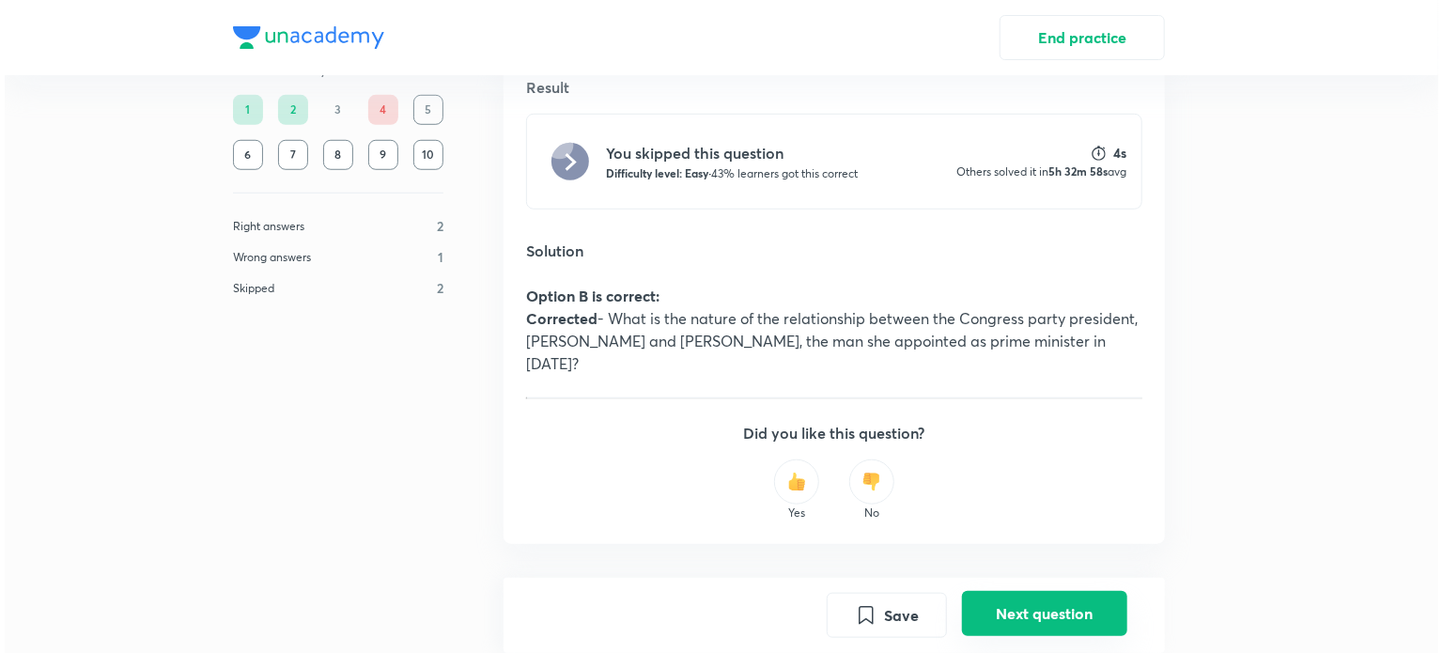
scroll to position [0, 0]
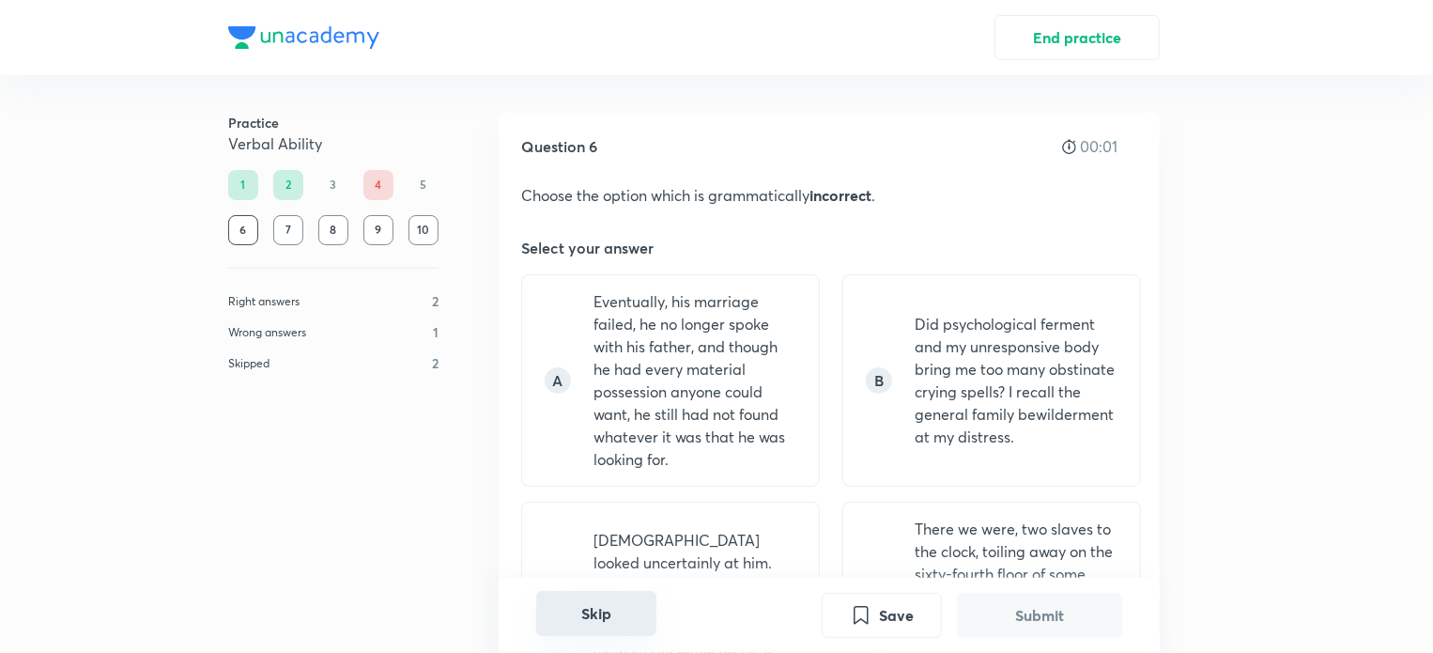
click at [632, 611] on button "Skip" at bounding box center [596, 613] width 120 height 45
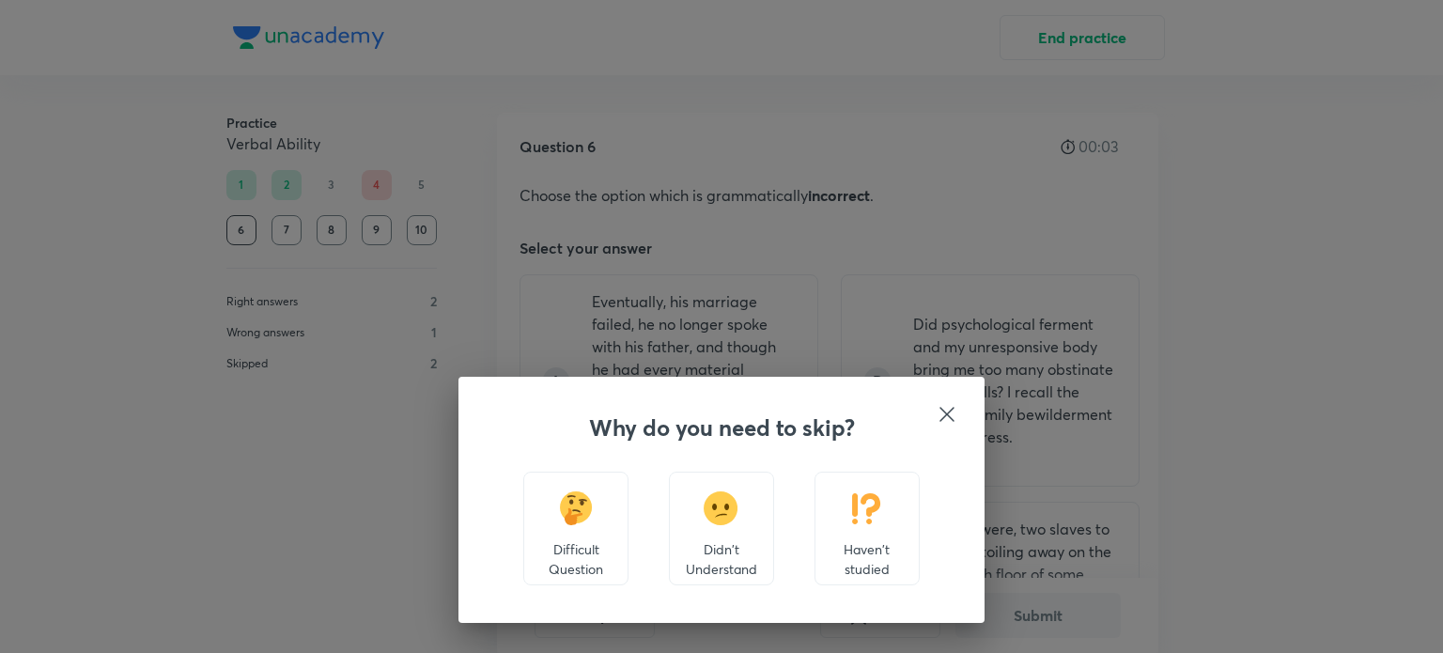
drag, startPoint x: 816, startPoint y: 495, endPoint x: 840, endPoint y: 523, distance: 36.7
click at [840, 523] on div "Haven't studied" at bounding box center [866, 529] width 105 height 114
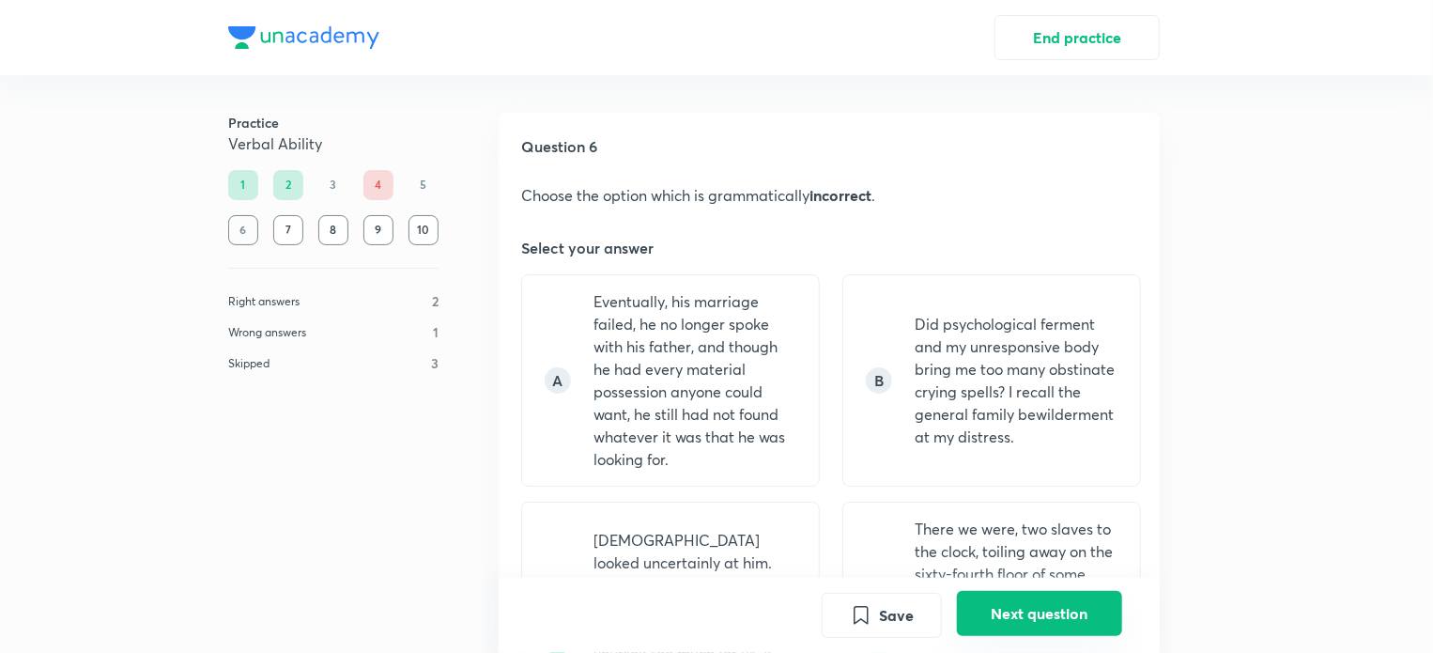
click at [1036, 613] on button "Next question" at bounding box center [1039, 613] width 165 height 45
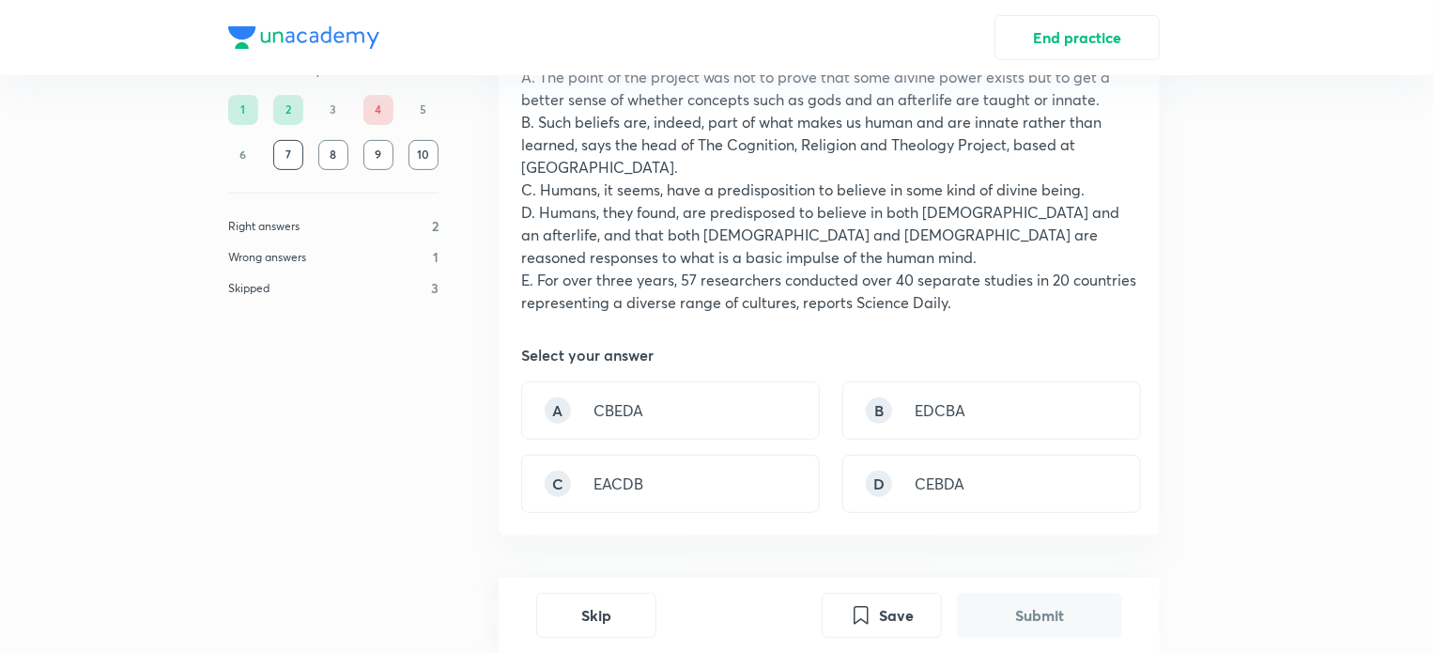
scroll to position [194, 0]
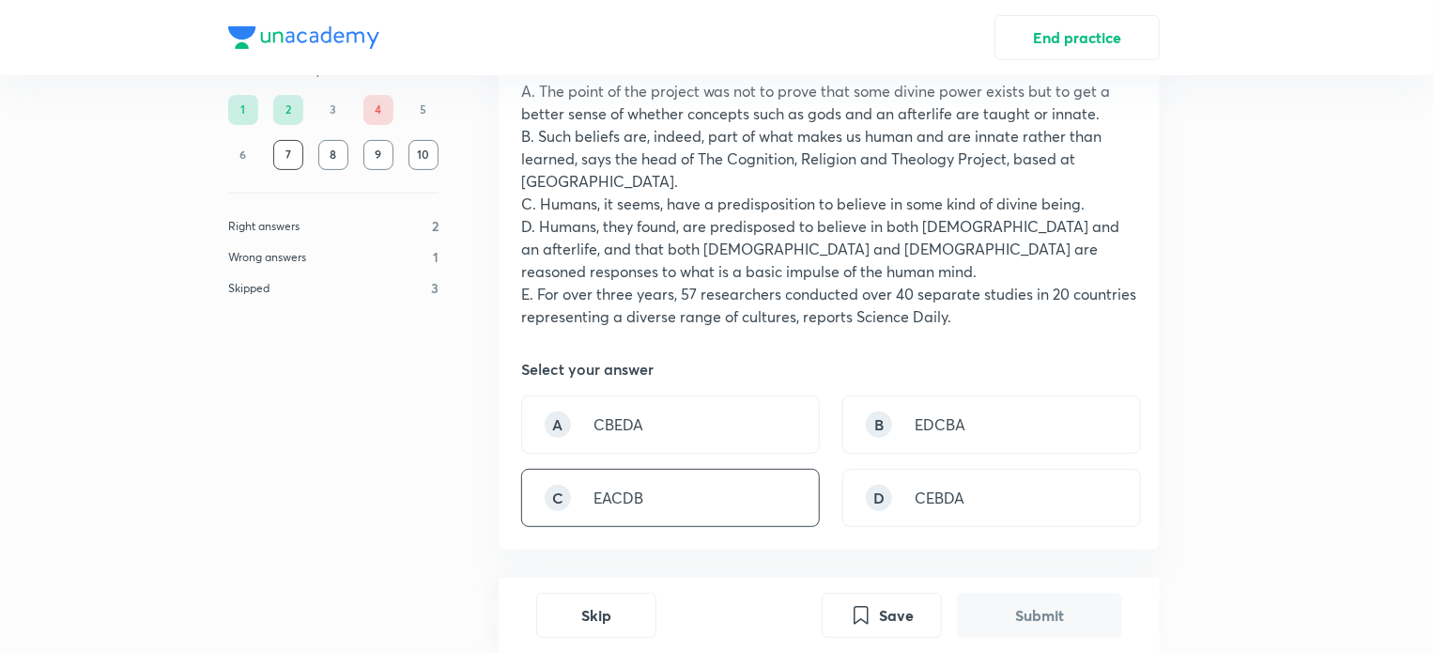
click at [687, 488] on div "C EACDB" at bounding box center [670, 498] width 299 height 58
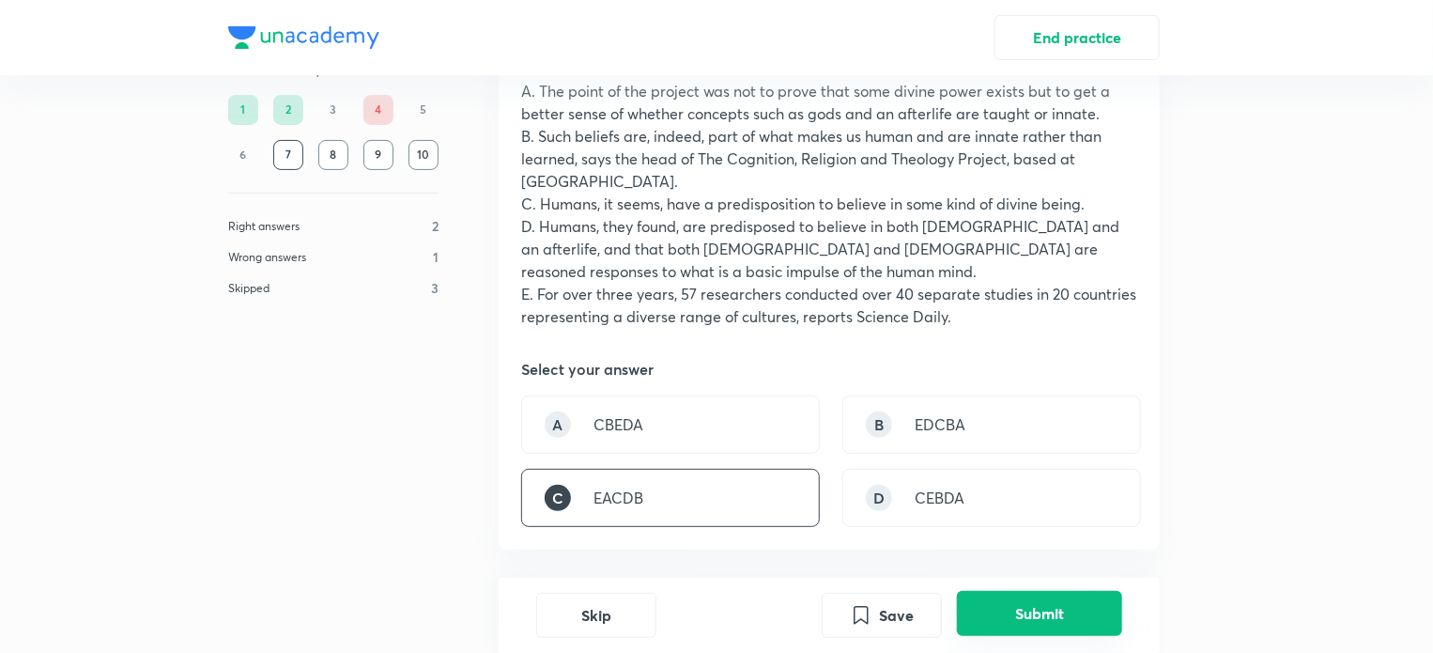
click at [1050, 602] on button "Submit" at bounding box center [1039, 613] width 165 height 45
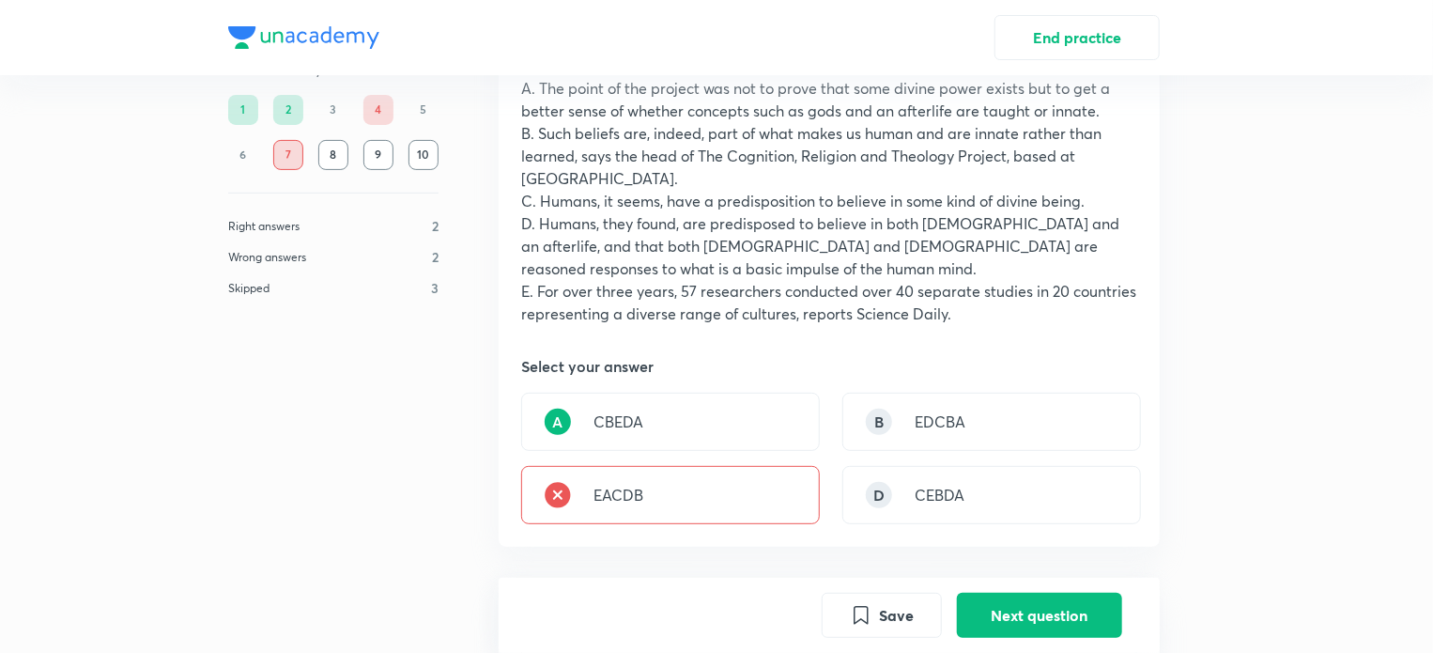
scroll to position [195, 0]
click at [1053, 604] on button "Next question" at bounding box center [1039, 613] width 165 height 45
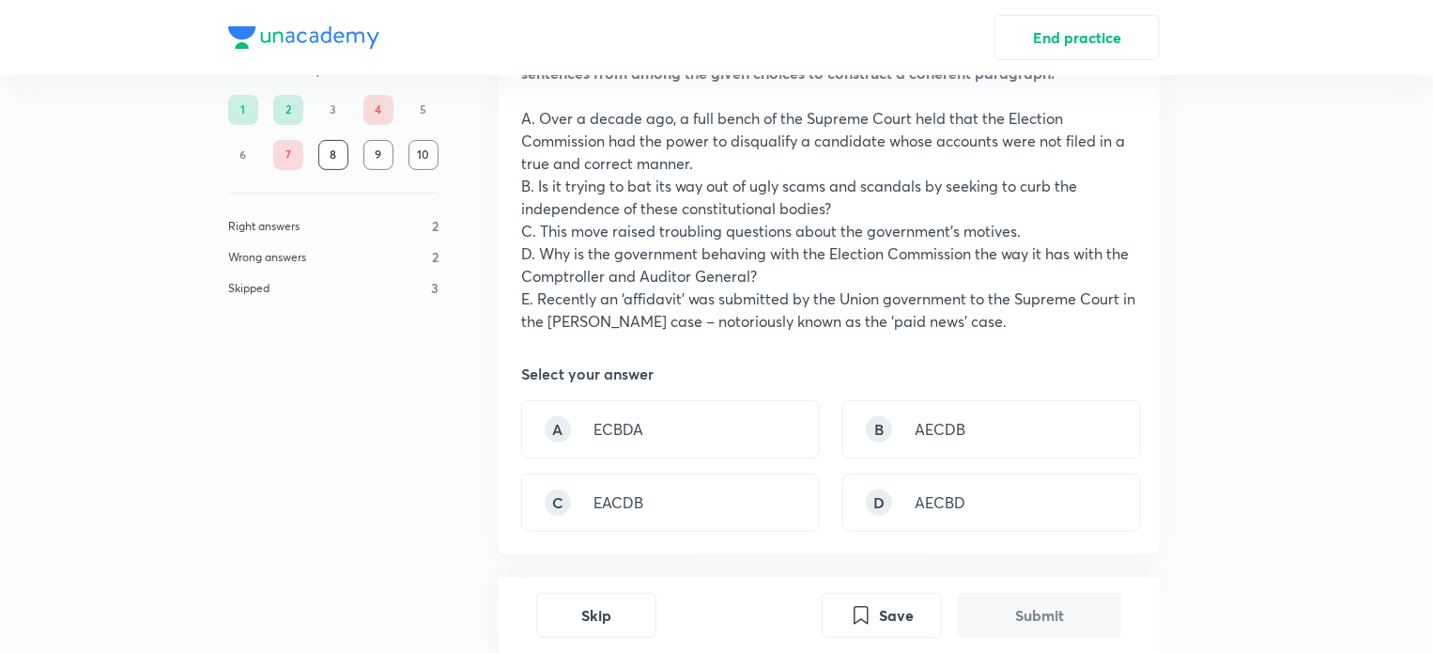
scroll to position [168, 0]
click at [905, 410] on div "B AECDB" at bounding box center [992, 428] width 299 height 58
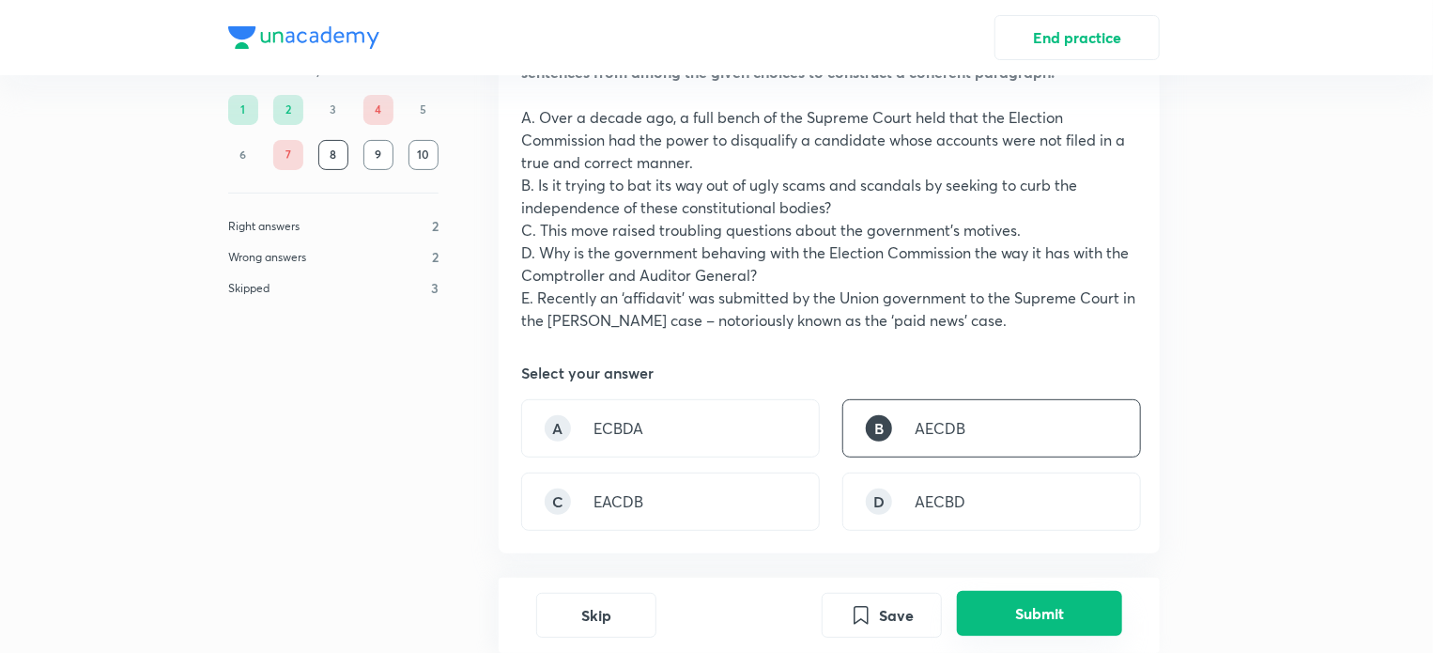
click at [1050, 600] on button "Submit" at bounding box center [1039, 613] width 165 height 45
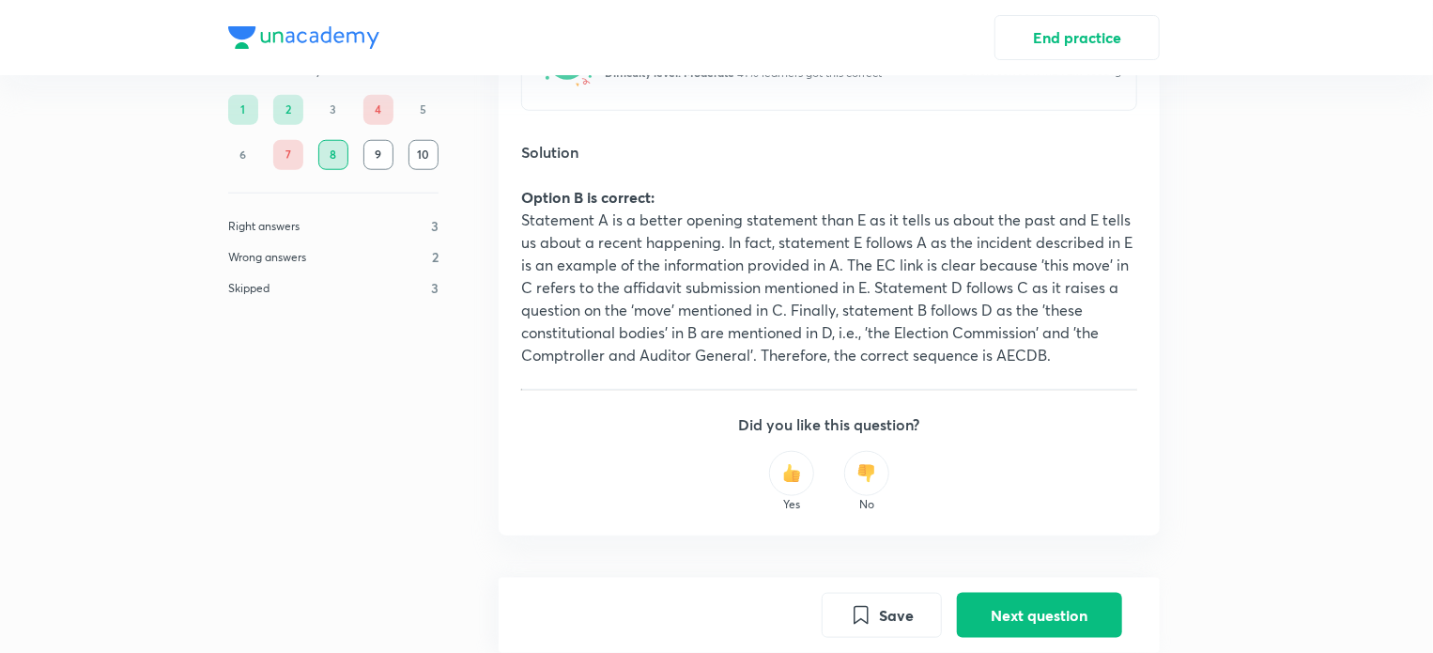
scroll to position [839, 0]
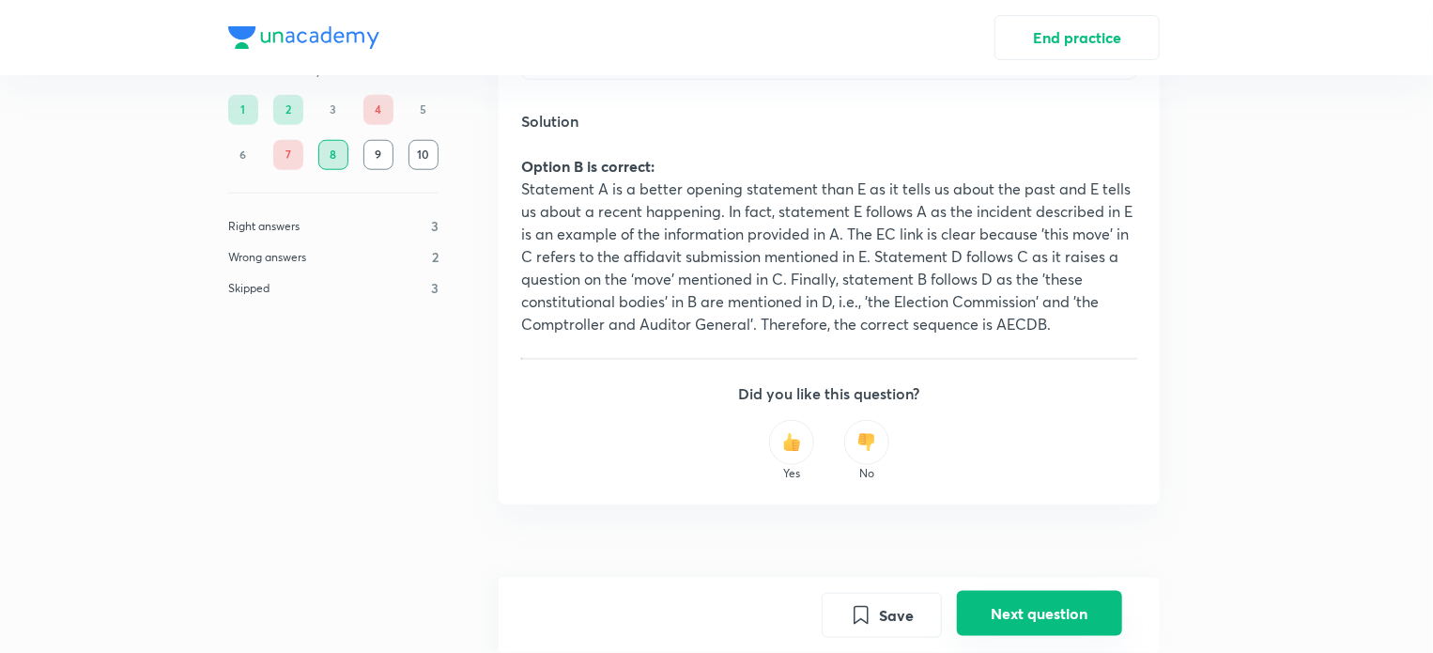
click at [1044, 604] on button "Next question" at bounding box center [1039, 613] width 165 height 45
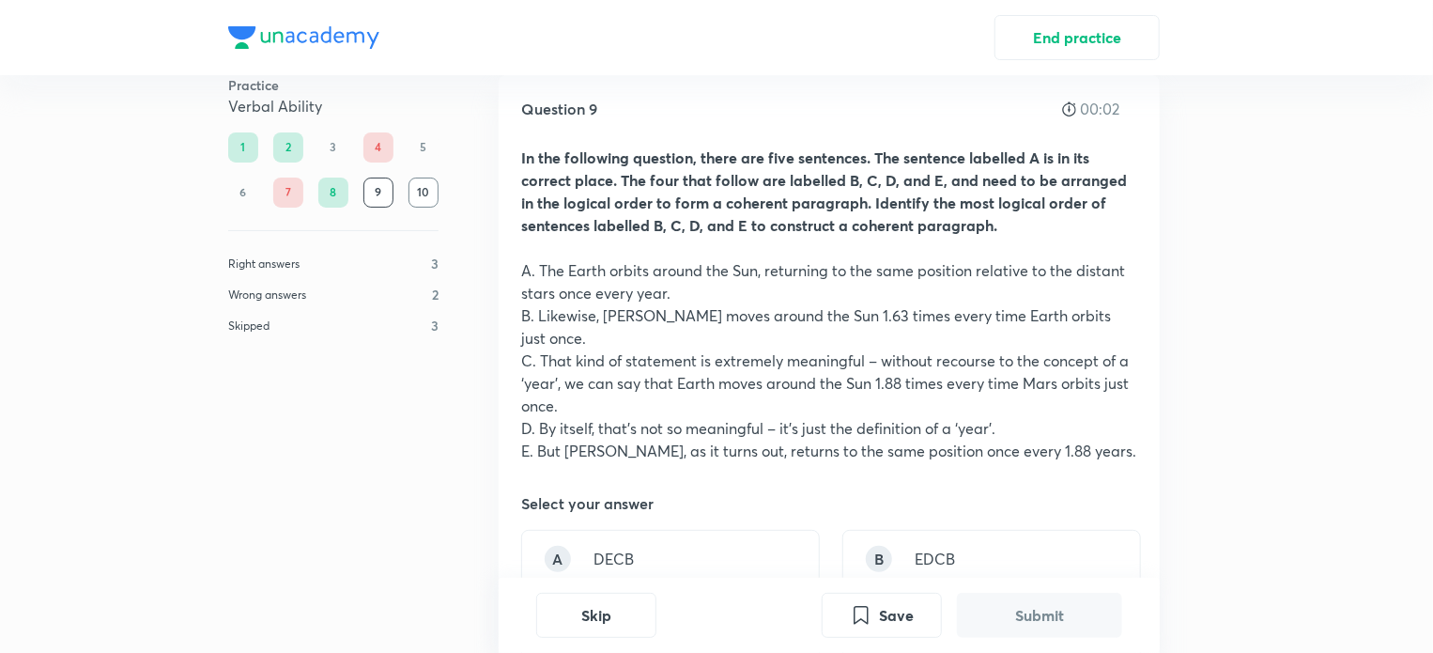
scroll to position [0, 0]
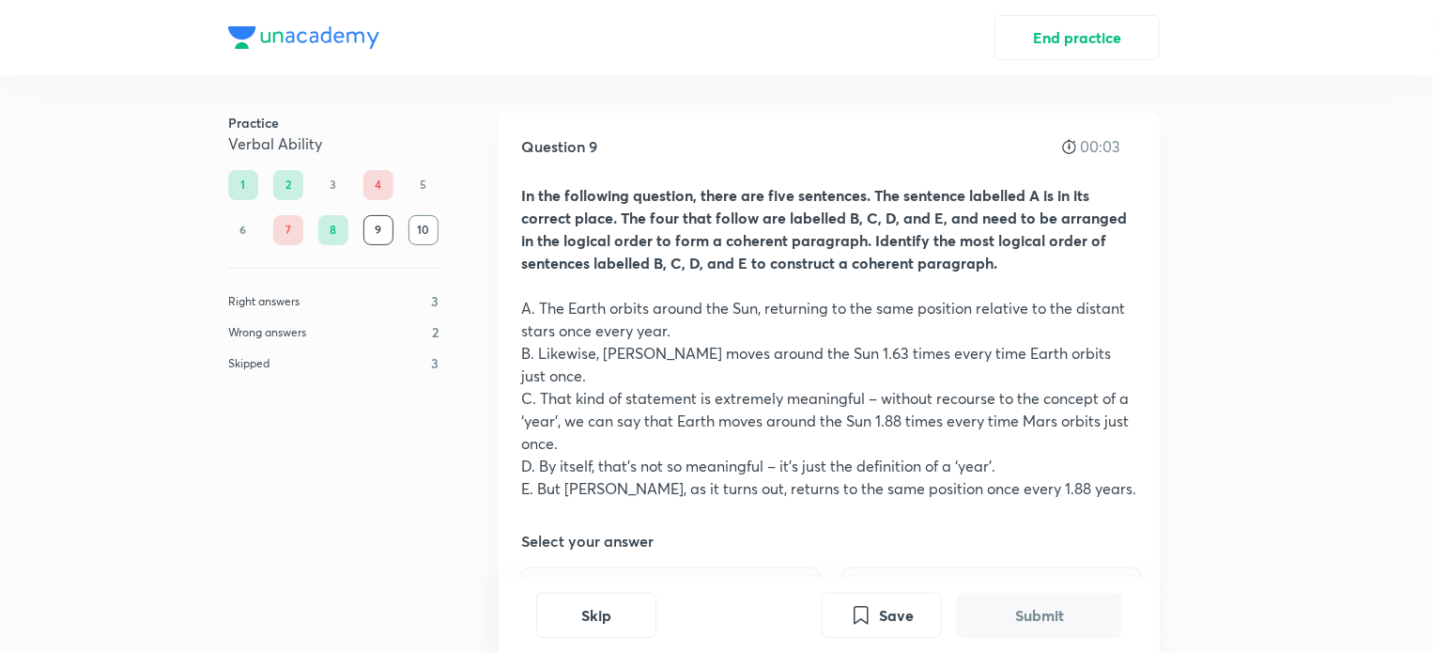
click at [485, 353] on div "Practice Verbal Ability 1 2 3 4 5 6 7 8 9 10 Right answers 3 Wrong answers 2 Sk…" at bounding box center [716, 454] width 1067 height 759
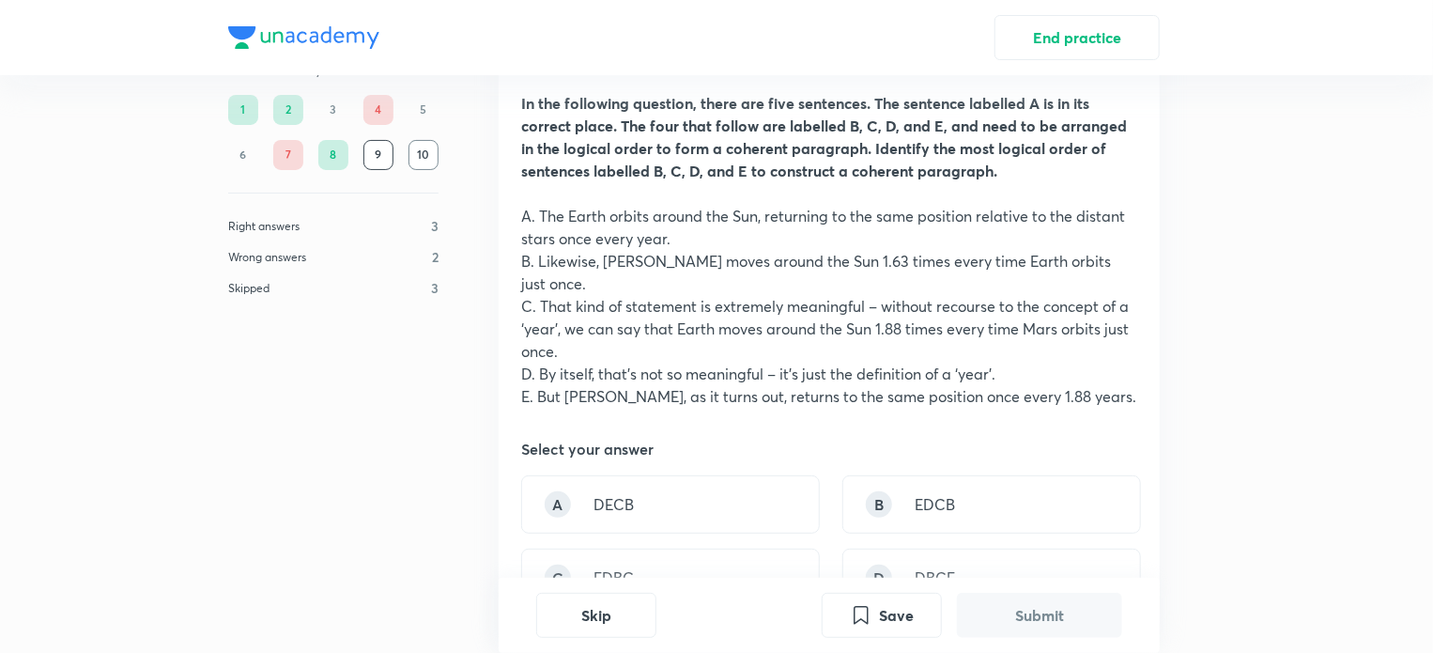
scroll to position [93, 0]
click at [593, 474] on div "A DECB" at bounding box center [670, 503] width 299 height 58
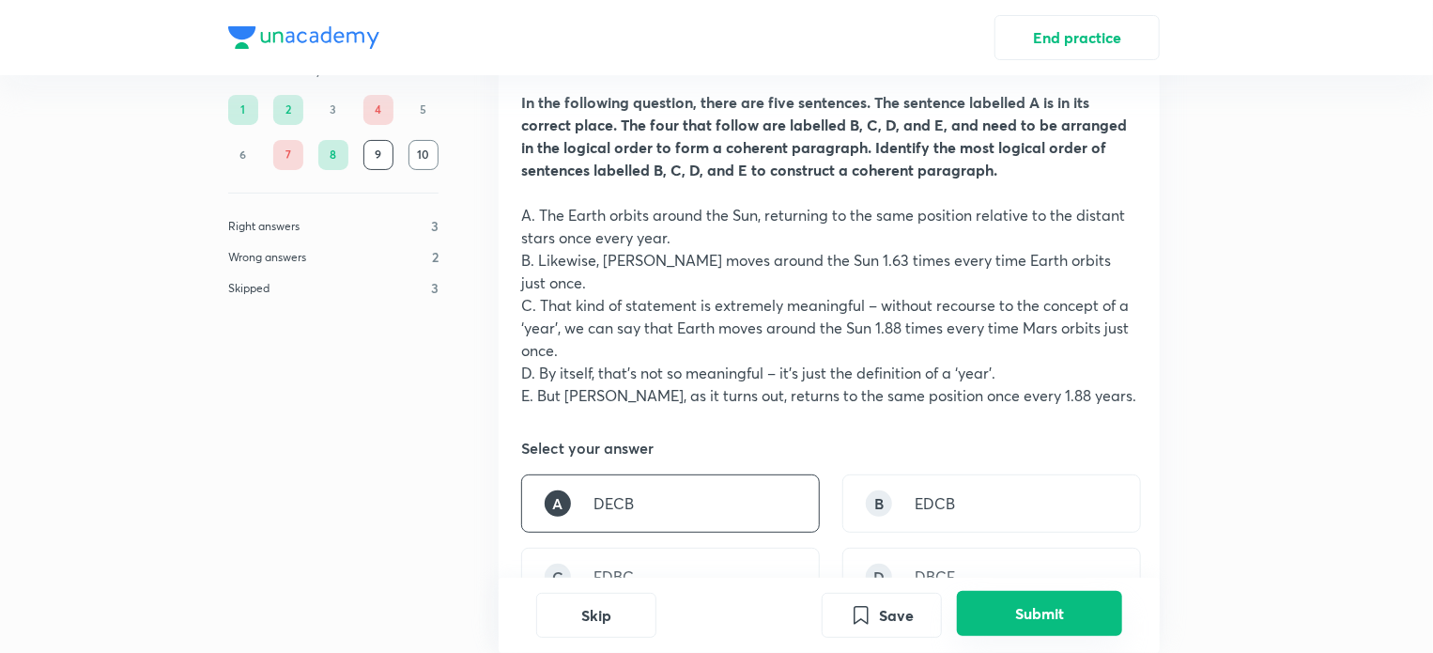
click at [1049, 624] on button "Submit" at bounding box center [1039, 613] width 165 height 45
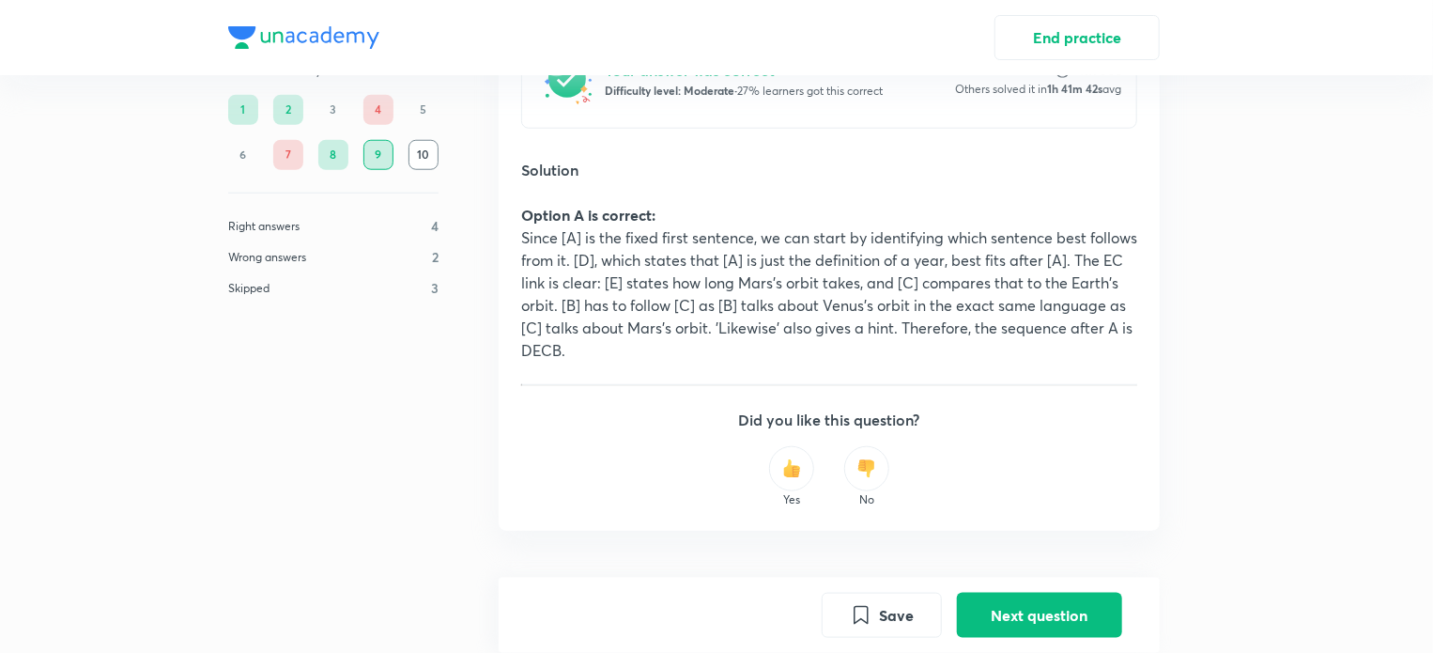
scroll to position [791, 0]
click at [1032, 614] on button "Next question" at bounding box center [1039, 613] width 165 height 45
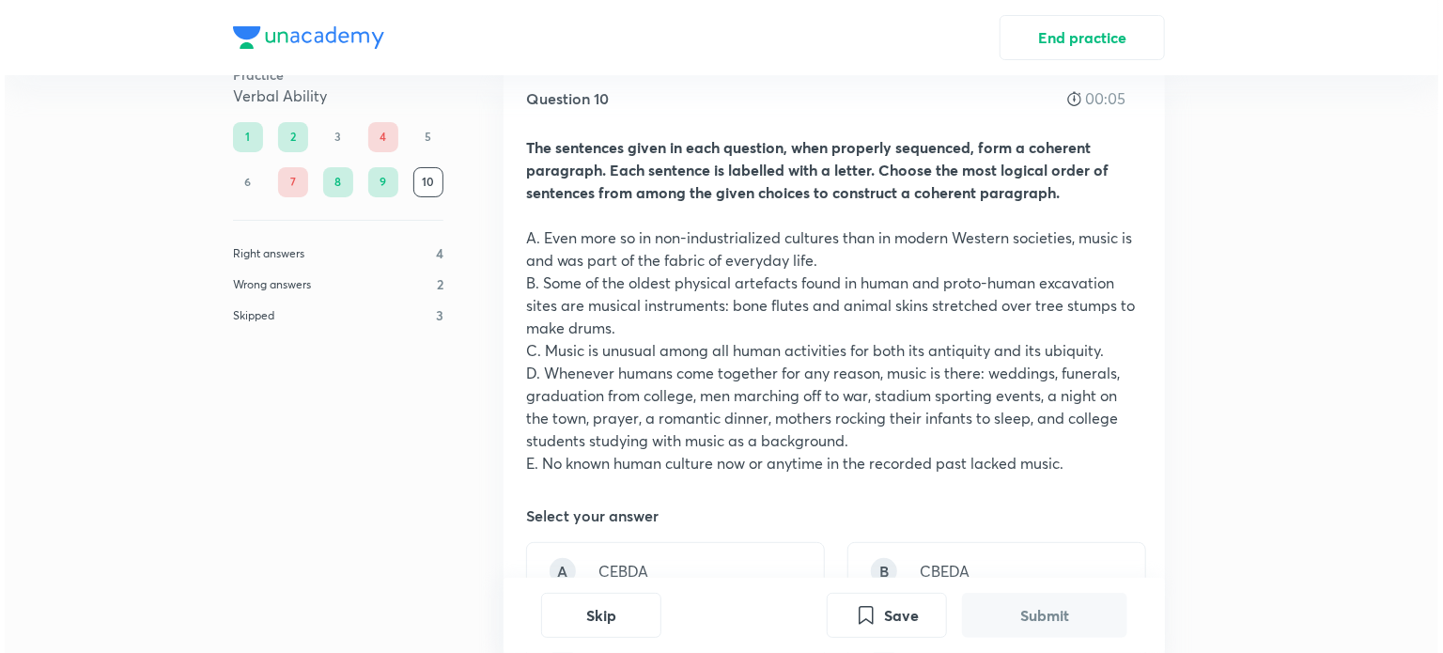
scroll to position [49, 0]
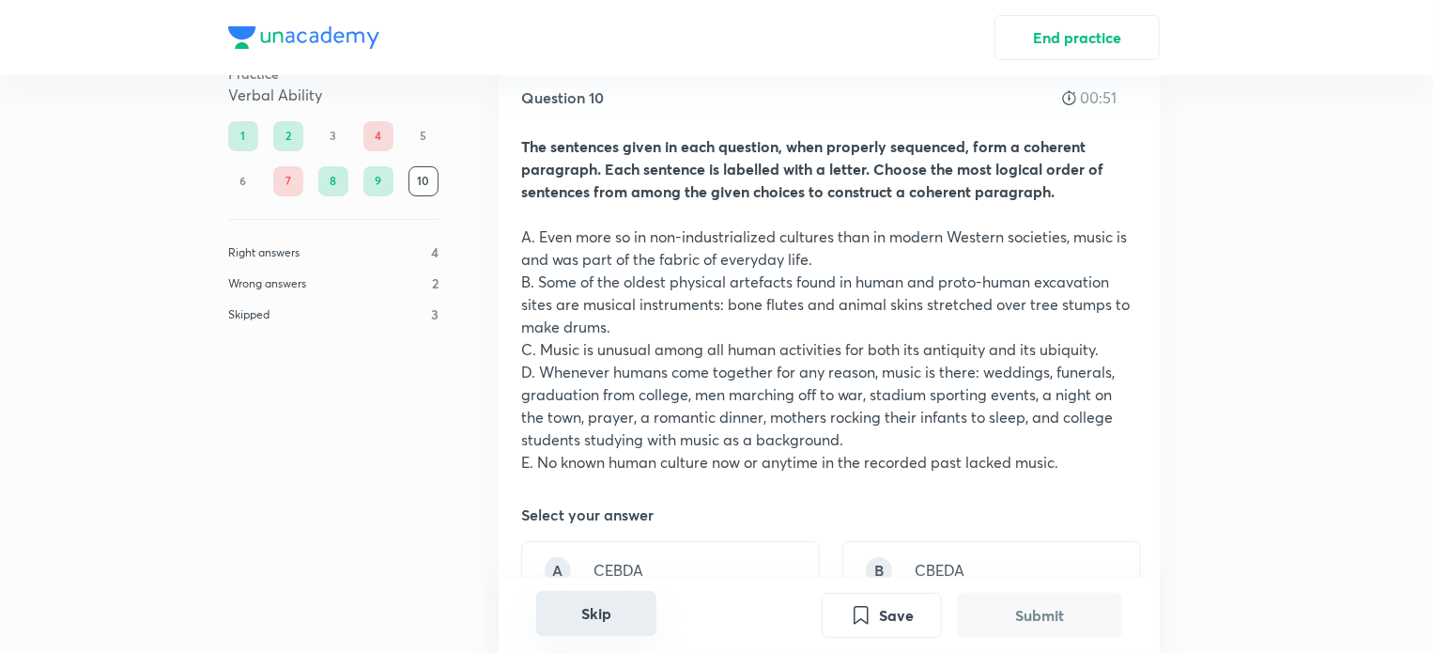
click at [609, 638] on div "Skip" at bounding box center [596, 615] width 120 height 45
click at [609, 625] on button "Skip" at bounding box center [596, 613] width 120 height 45
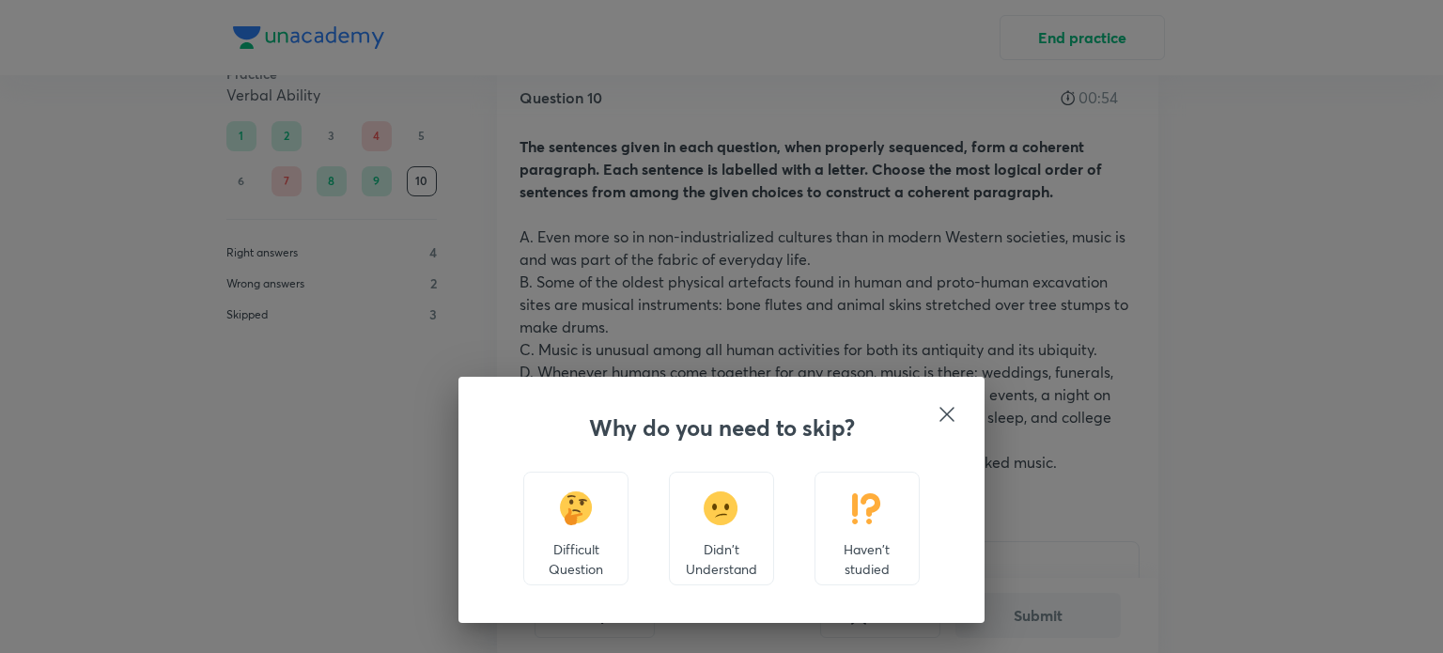
click at [900, 540] on p "Haven't studied" at bounding box center [866, 558] width 73 height 39
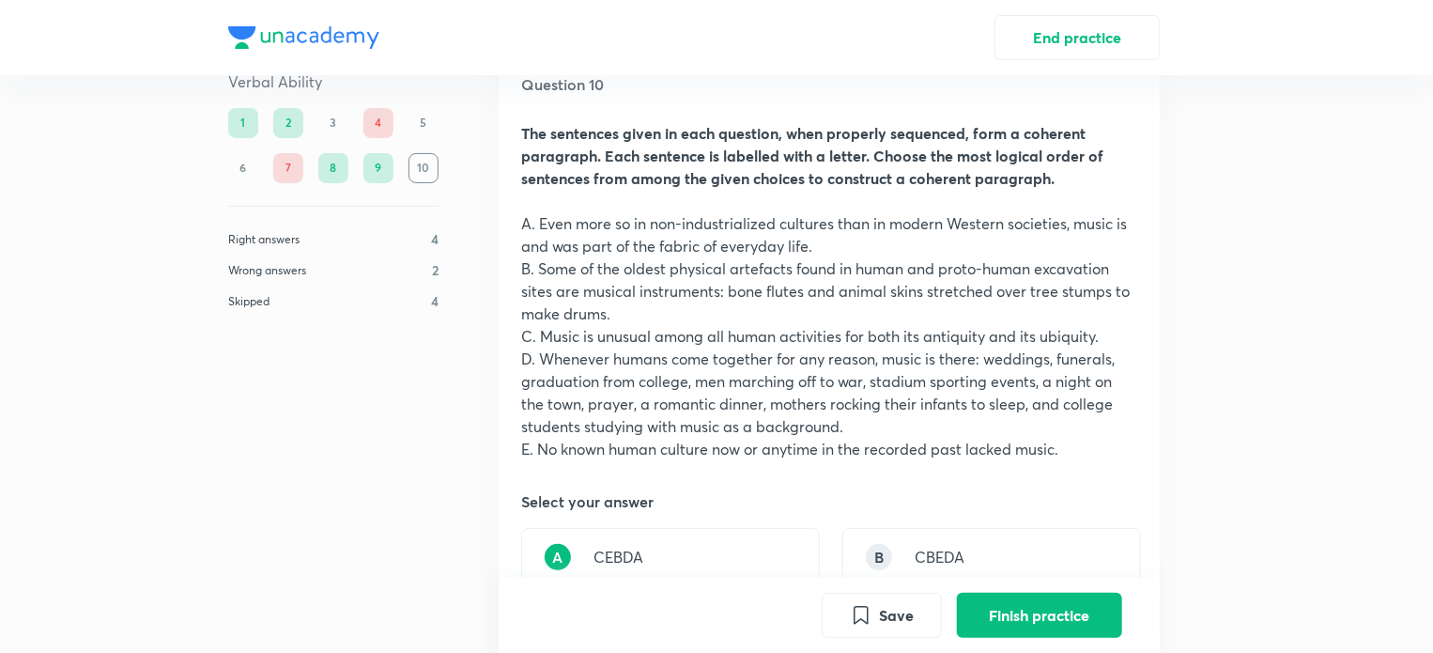
scroll to position [0, 0]
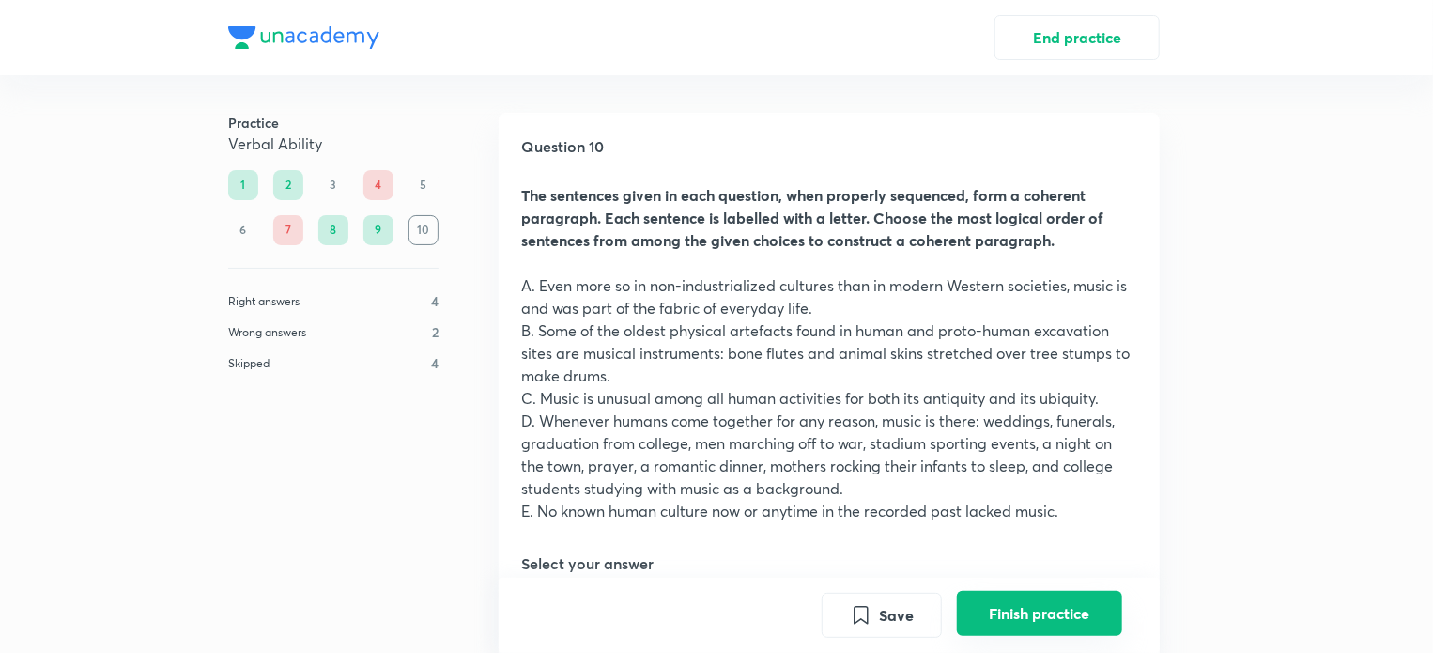
click at [988, 615] on button "Finish practice" at bounding box center [1039, 613] width 165 height 45
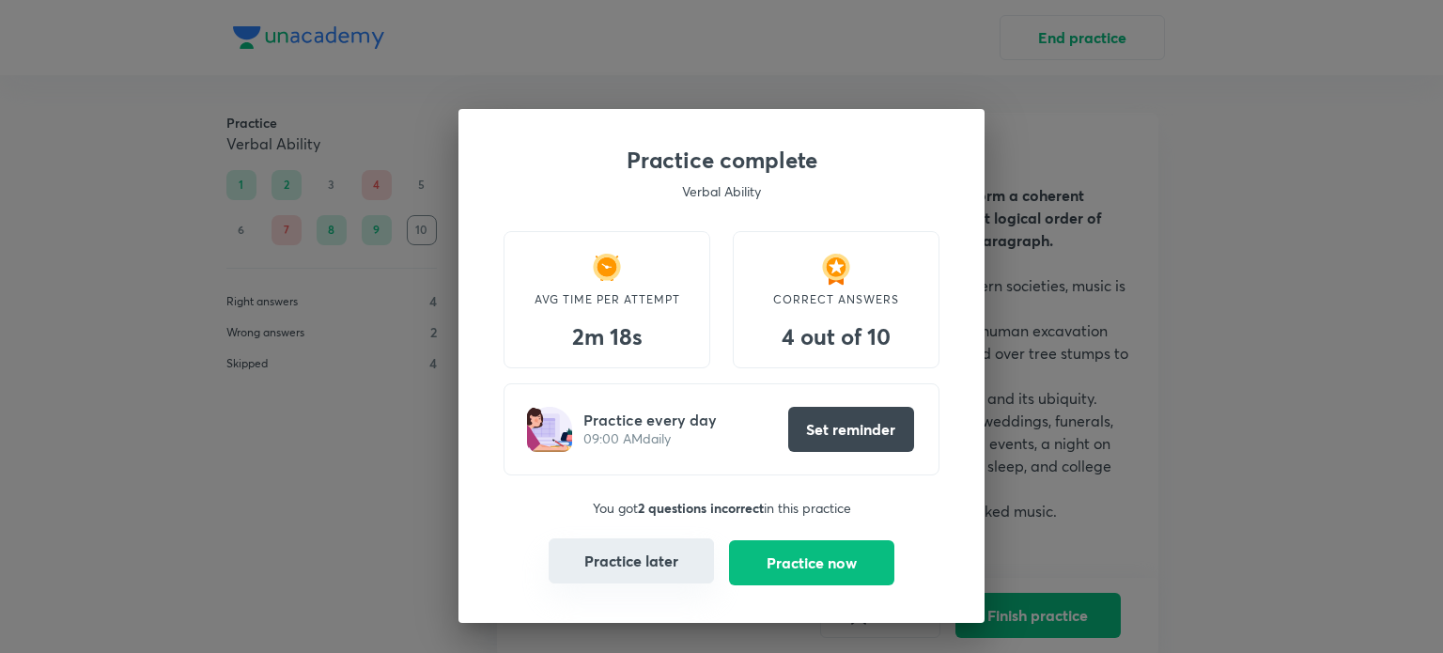
click at [657, 565] on button "Practice later" at bounding box center [631, 560] width 165 height 45
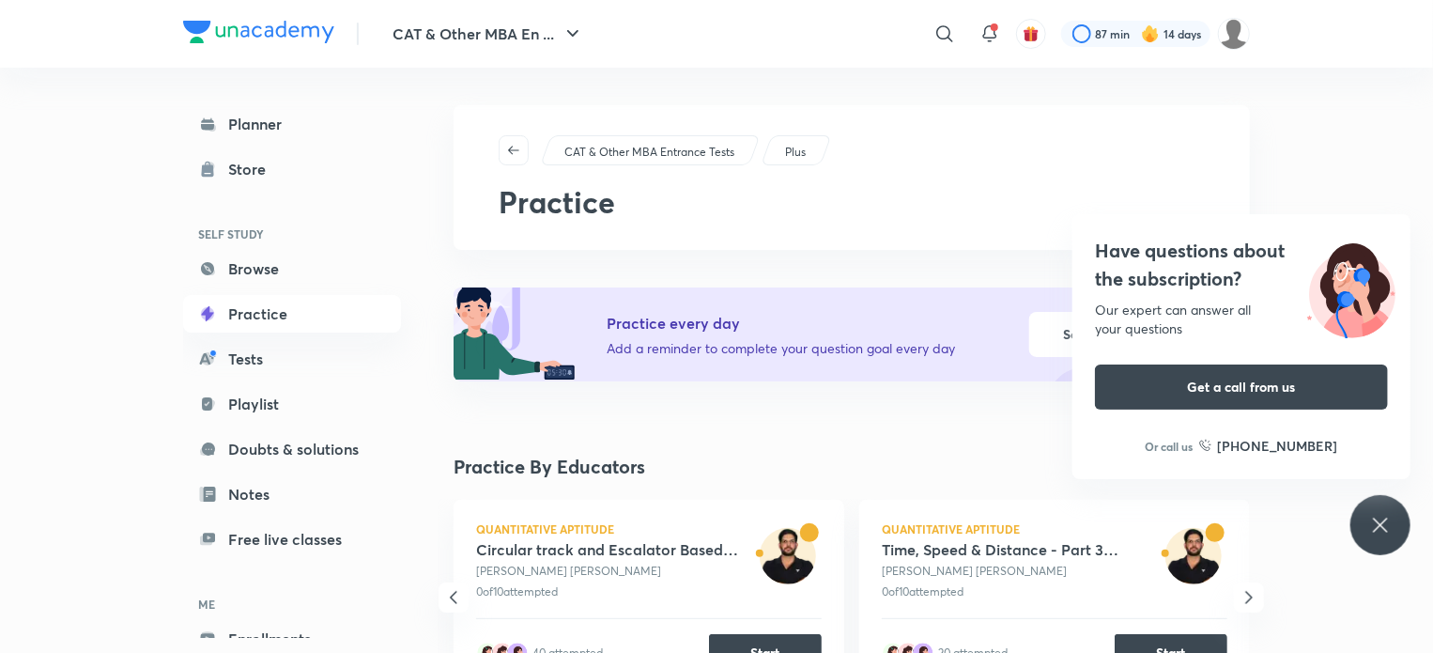
click at [1368, 524] on div "Have questions about the subscription? Our expert can answer all your questions…" at bounding box center [1381, 525] width 60 height 60
